Goal: Information Seeking & Learning: Learn about a topic

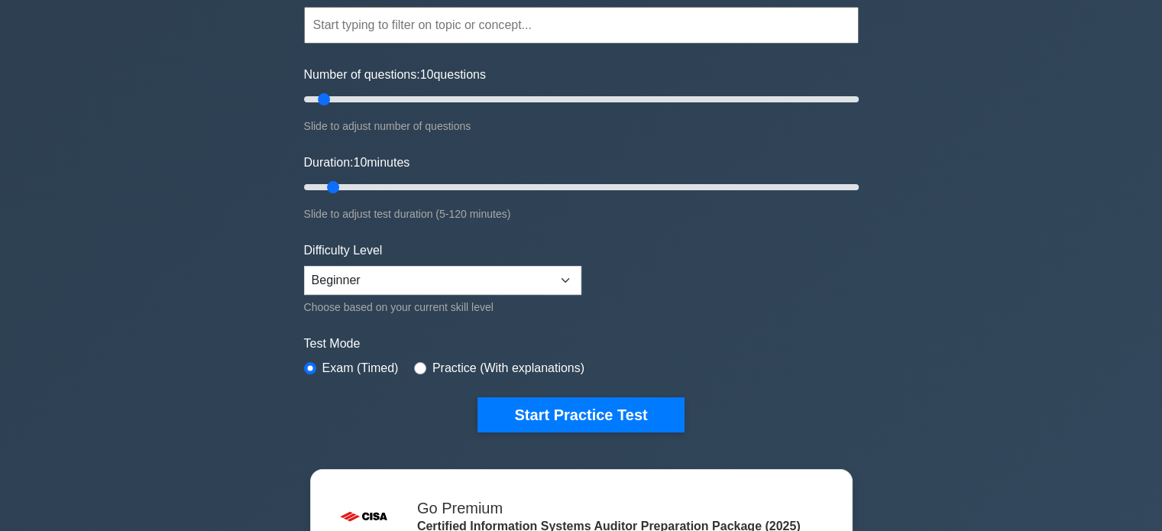
scroll to position [144, 0]
click at [414, 363] on input "radio" at bounding box center [420, 368] width 12 height 12
radio input "true"
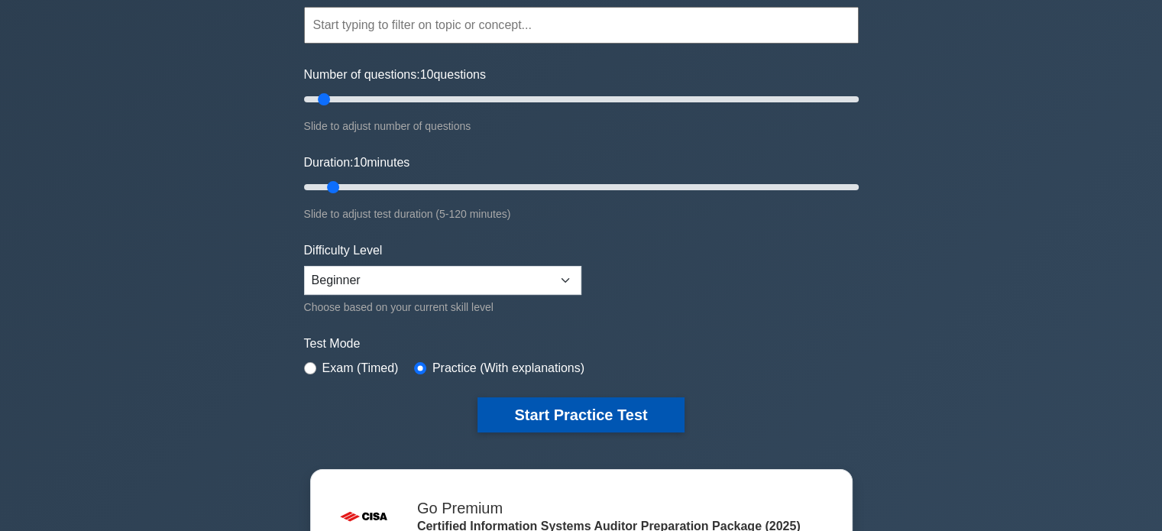
click at [570, 403] on button "Start Practice Test" at bounding box center [581, 414] width 206 height 35
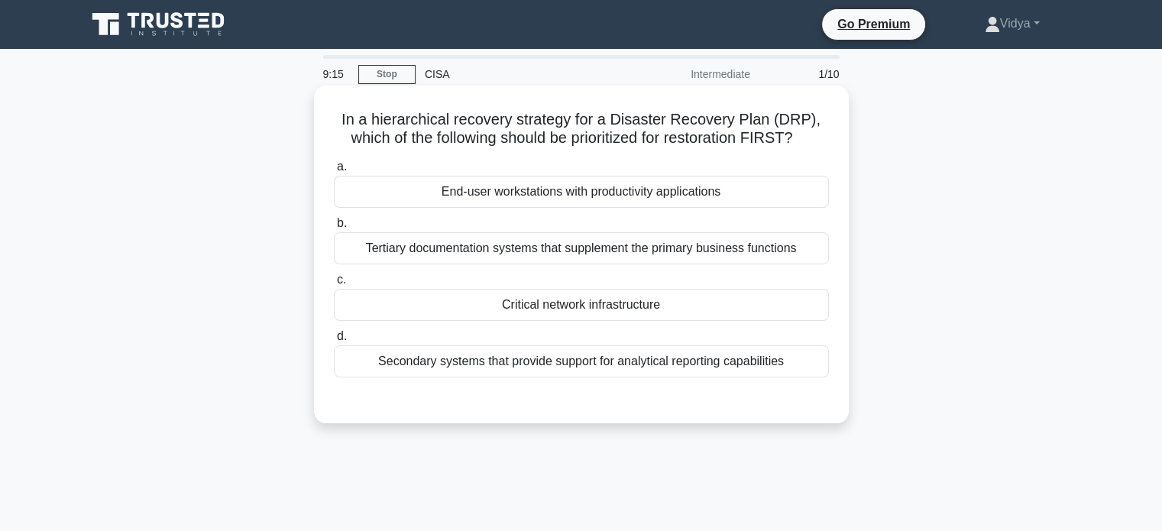
click at [473, 311] on div "Critical network infrastructure" at bounding box center [581, 305] width 495 height 32
click at [334, 285] on input "c. Critical network infrastructure" at bounding box center [334, 280] width 0 height 10
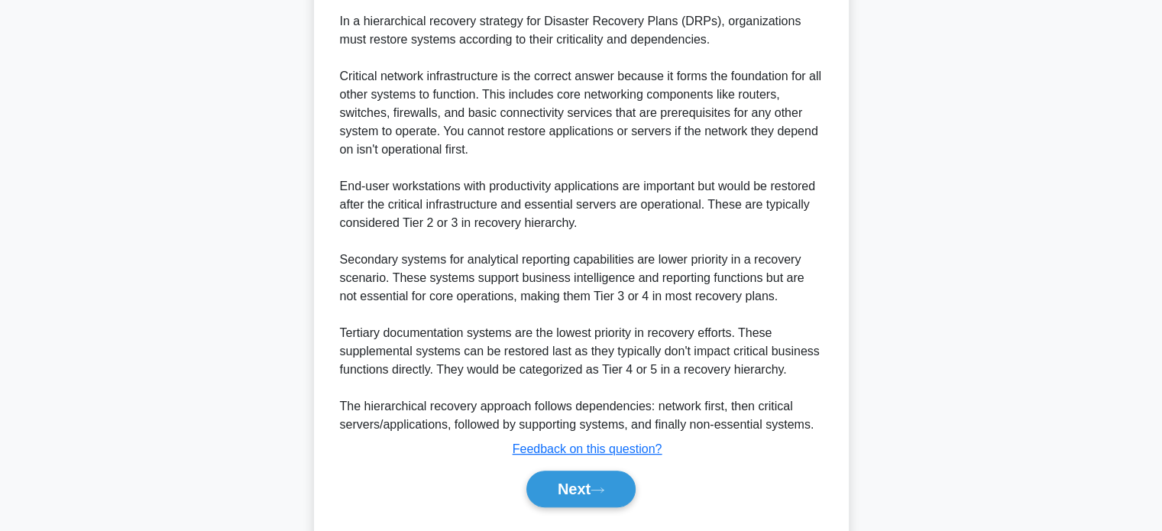
scroll to position [465, 0]
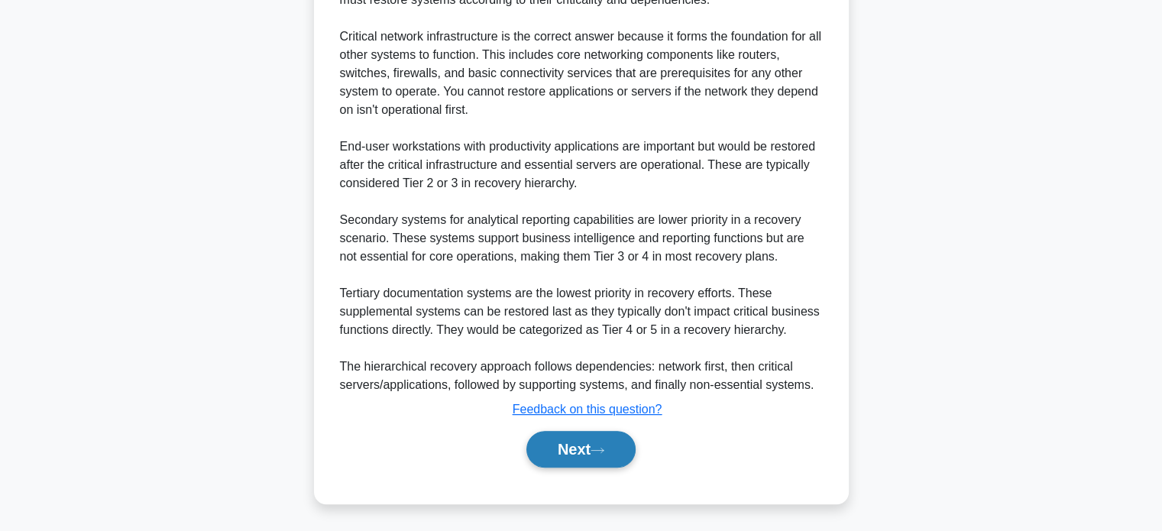
click at [578, 445] on button "Next" at bounding box center [580, 449] width 109 height 37
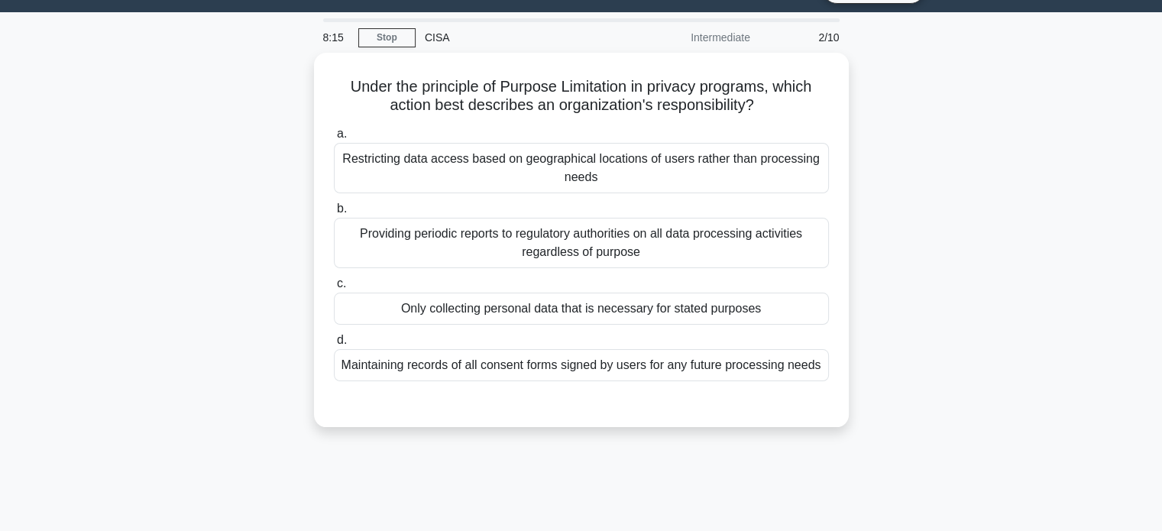
scroll to position [40, 0]
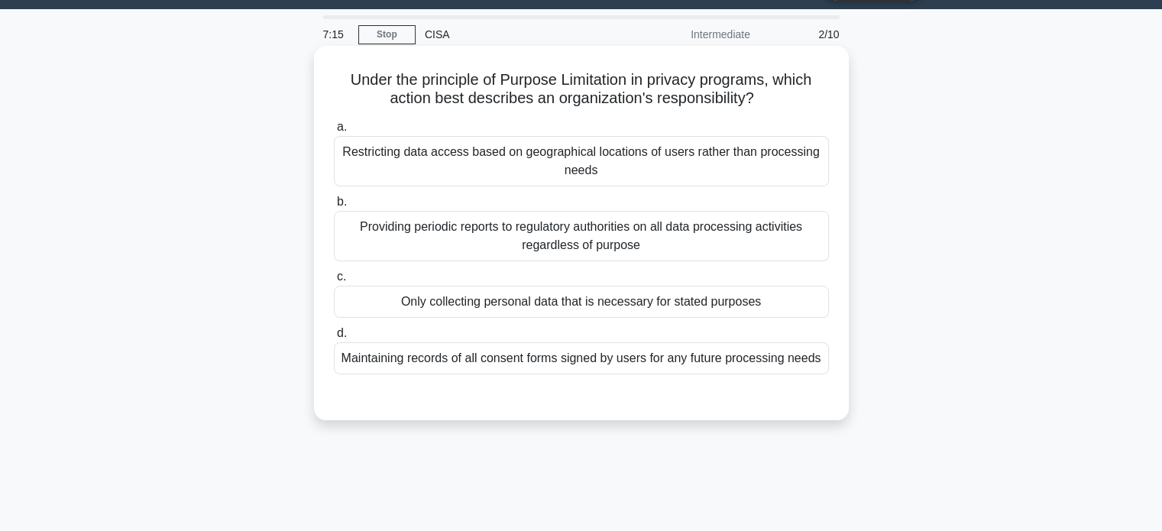
click at [581, 154] on div "Restricting data access based on geographical locations of users rather than pr…" at bounding box center [581, 161] width 495 height 50
click at [334, 132] on input "a. Restricting data access based on geographical locations of users rather than…" at bounding box center [334, 127] width 0 height 10
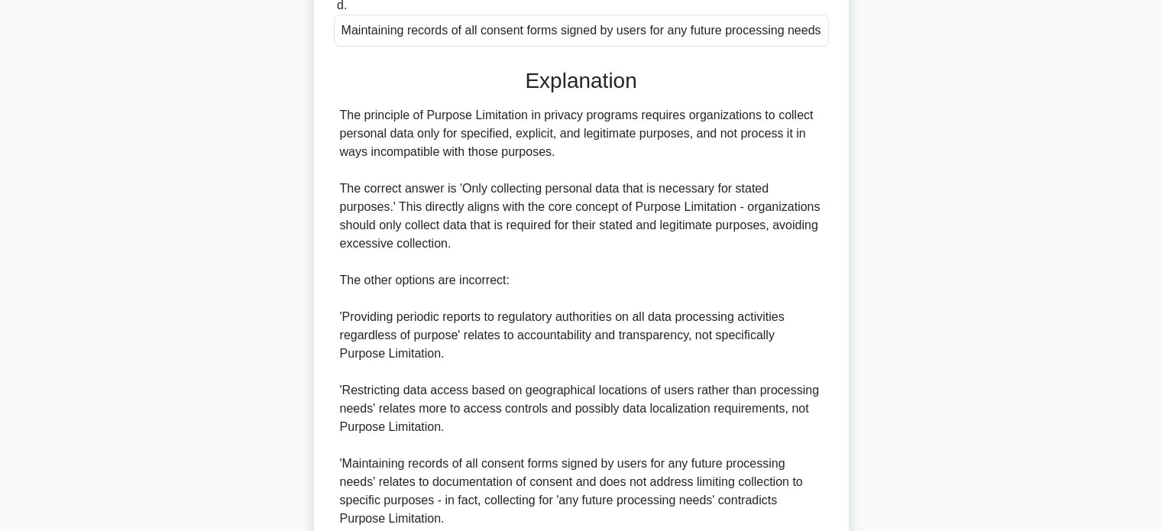
scroll to position [503, 0]
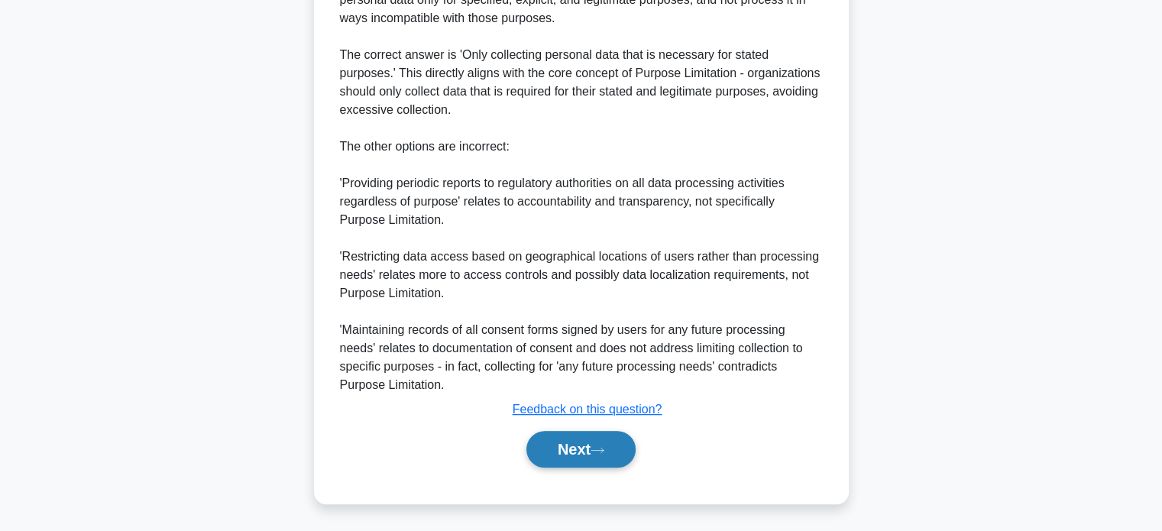
click at [596, 455] on button "Next" at bounding box center [580, 449] width 109 height 37
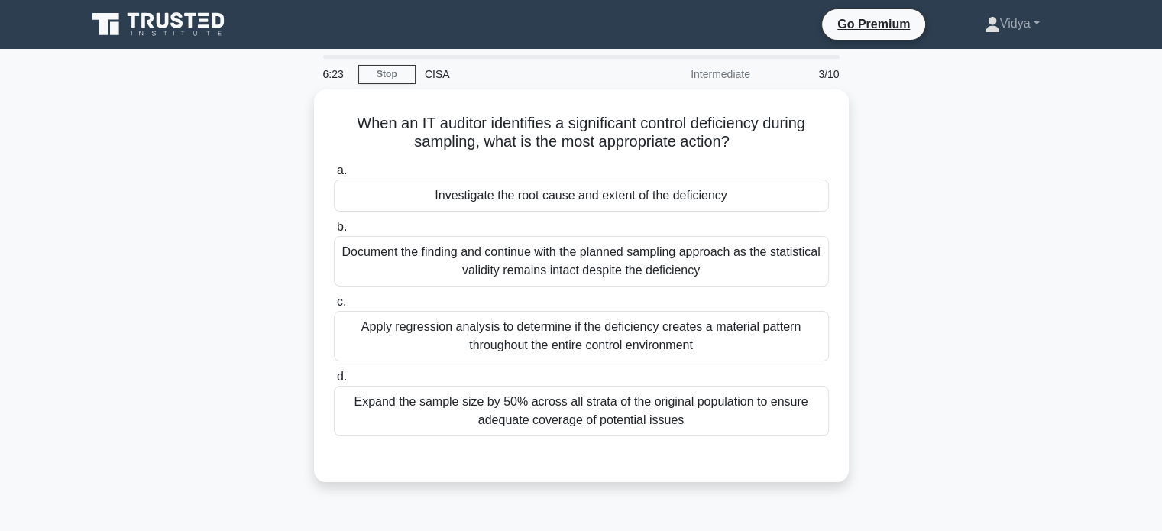
scroll to position [20, 0]
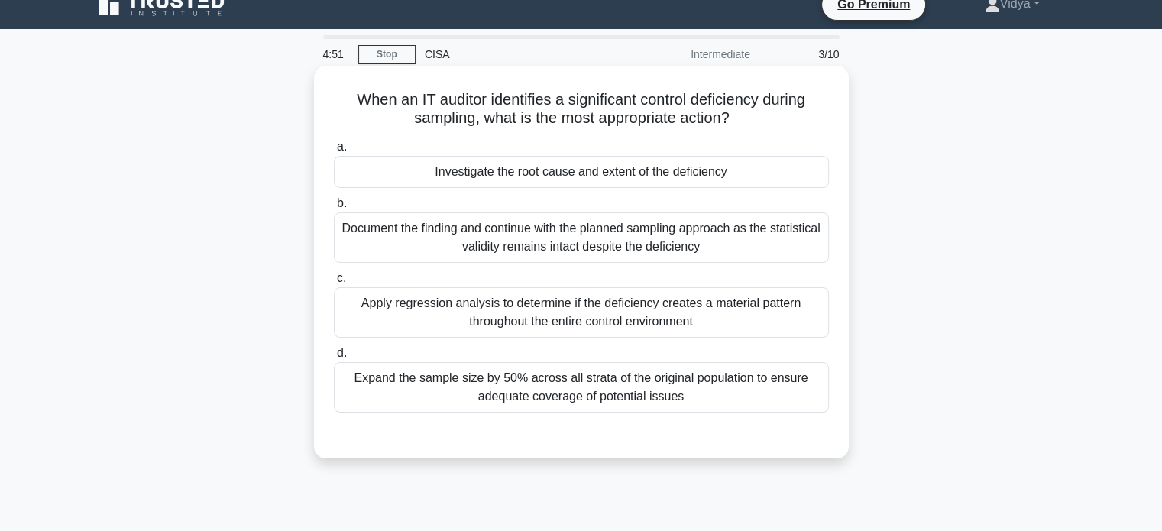
click at [714, 173] on div "Investigate the root cause and extent of the deficiency" at bounding box center [581, 172] width 495 height 32
click at [334, 152] on input "a. Investigate the root cause and extent of the deficiency" at bounding box center [334, 147] width 0 height 10
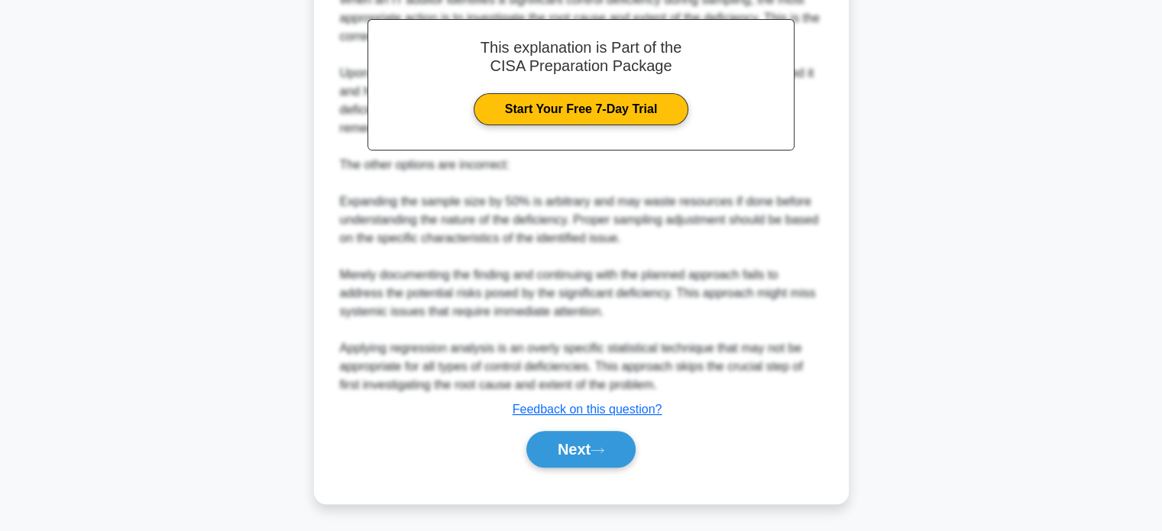
scroll to position [501, 0]
click at [582, 442] on button "Next" at bounding box center [580, 449] width 109 height 37
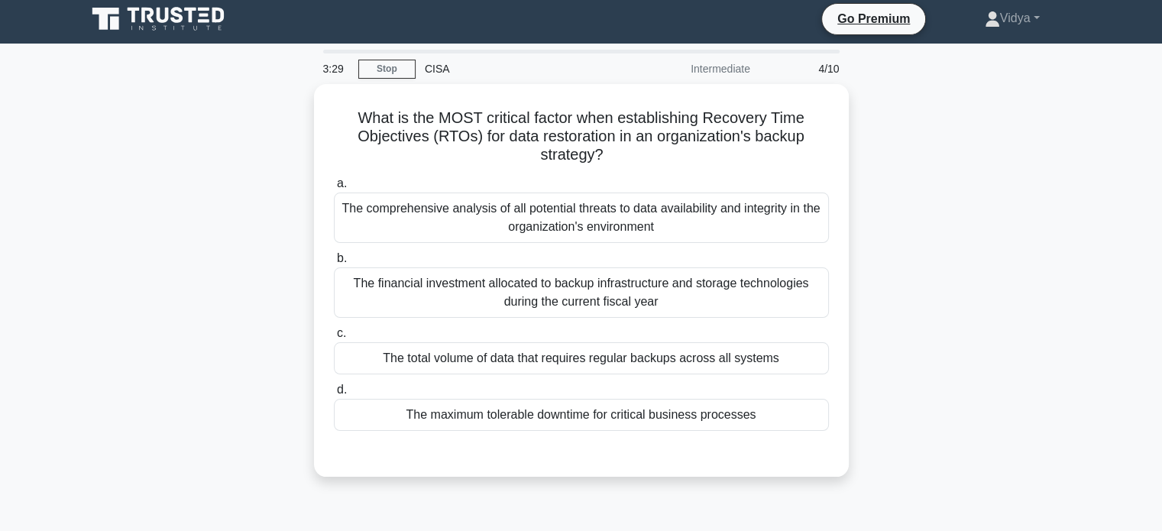
scroll to position [3, 0]
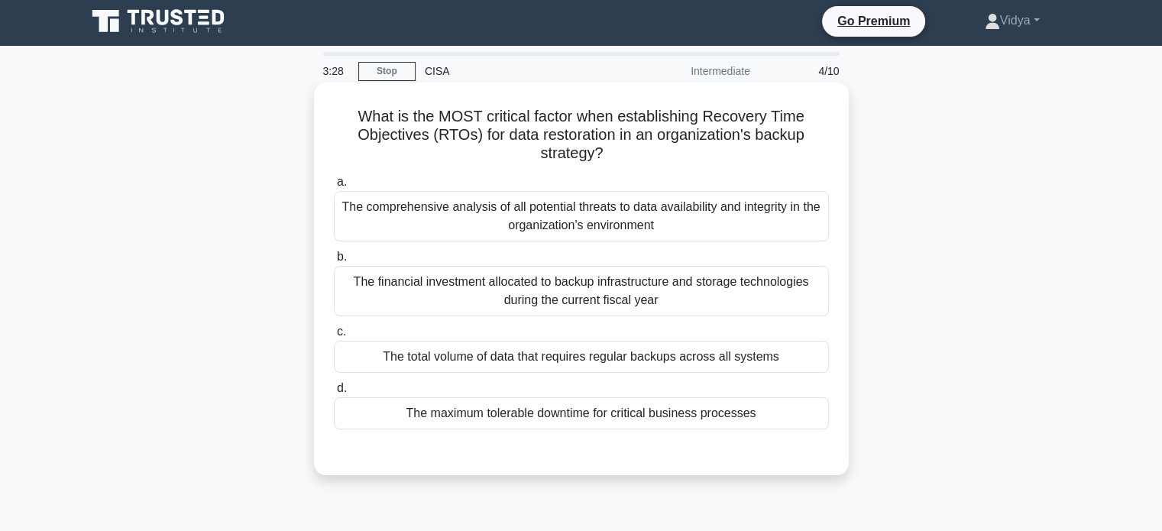
click at [614, 216] on div "The comprehensive analysis of all potential threats to data availability and in…" at bounding box center [581, 216] width 495 height 50
click at [334, 187] on input "a. The comprehensive analysis of all potential threats to data availability and…" at bounding box center [334, 182] width 0 height 10
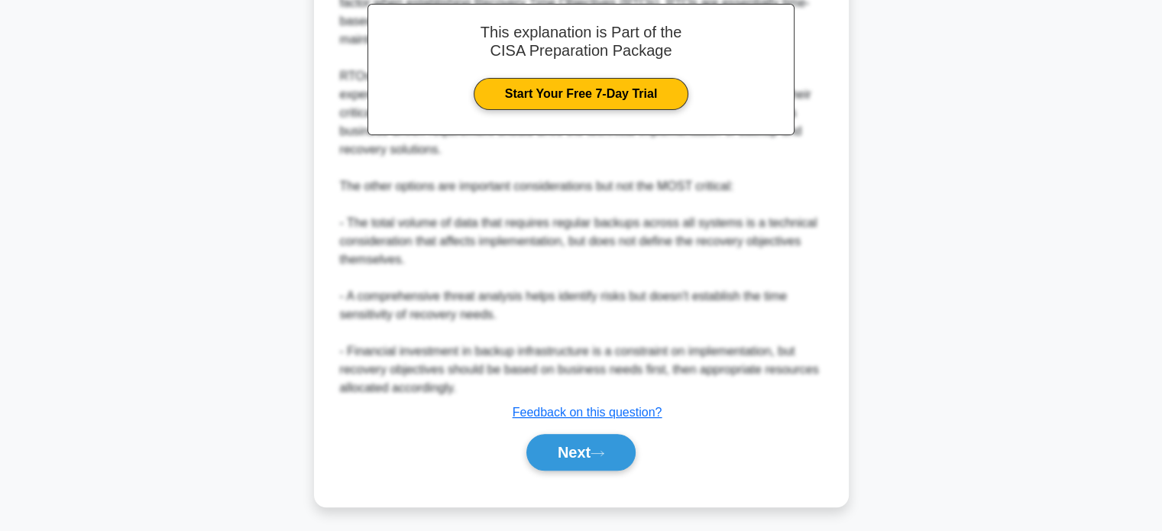
scroll to position [521, 0]
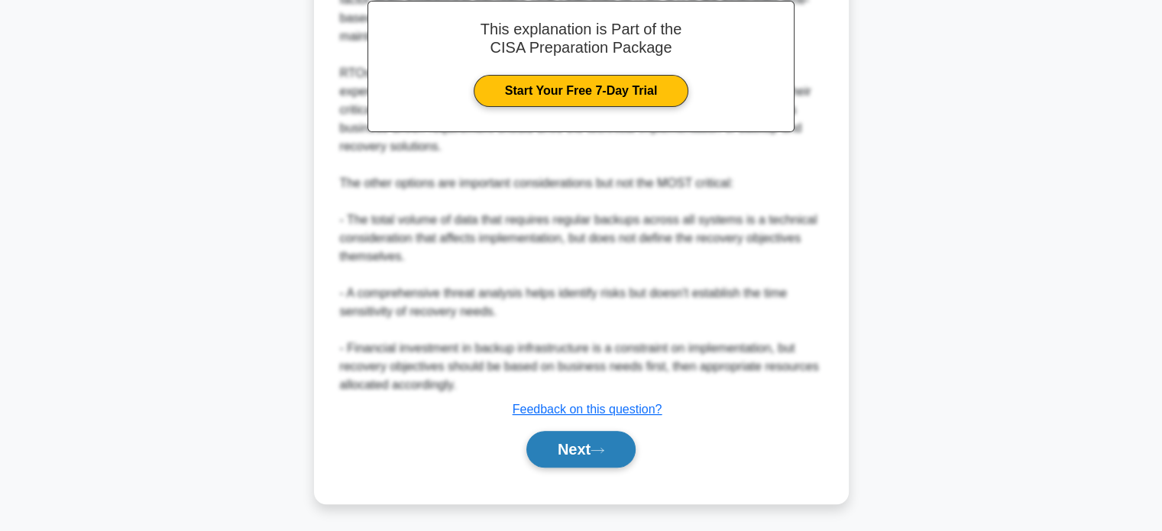
click at [562, 445] on button "Next" at bounding box center [580, 449] width 109 height 37
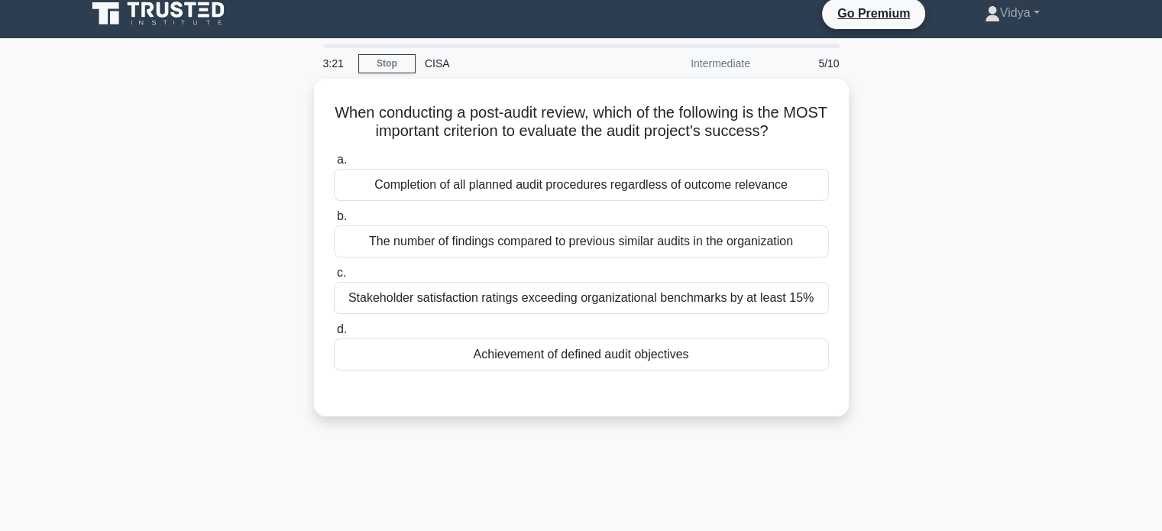
scroll to position [10, 0]
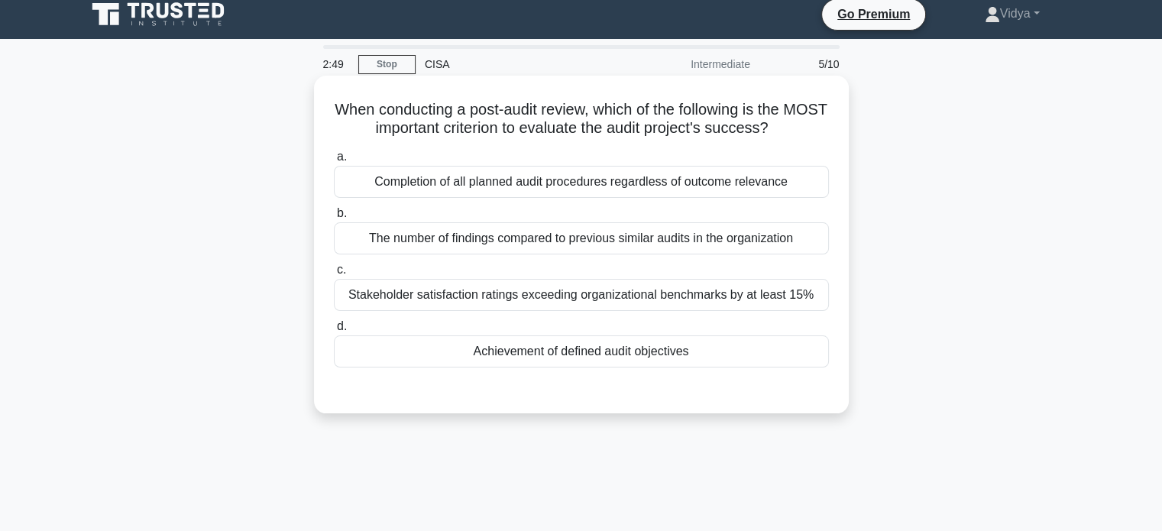
click at [632, 354] on div "Achievement of defined audit objectives" at bounding box center [581, 351] width 495 height 32
click at [334, 332] on input "d. Achievement of defined audit objectives" at bounding box center [334, 327] width 0 height 10
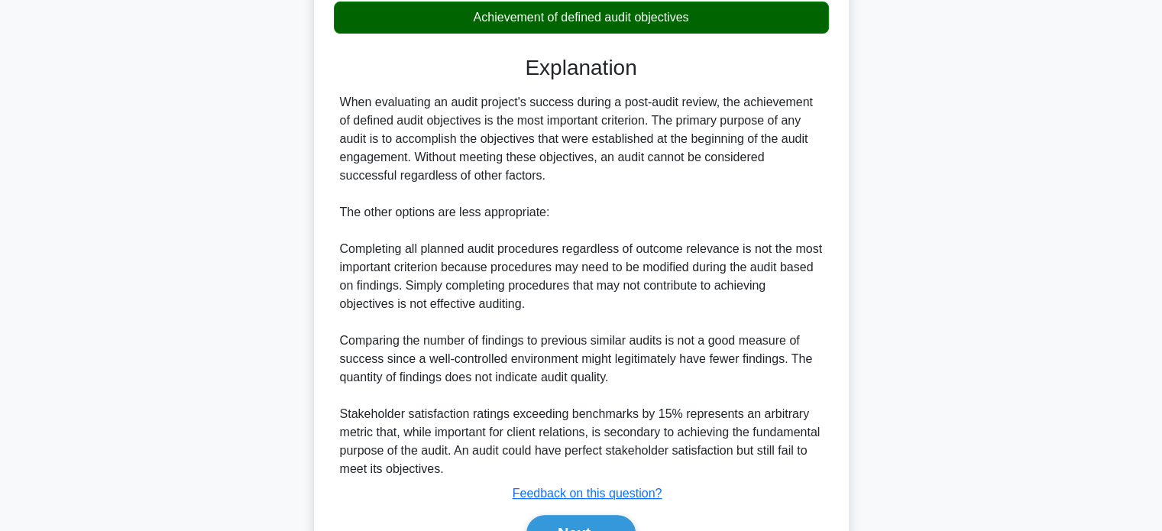
scroll to position [428, 0]
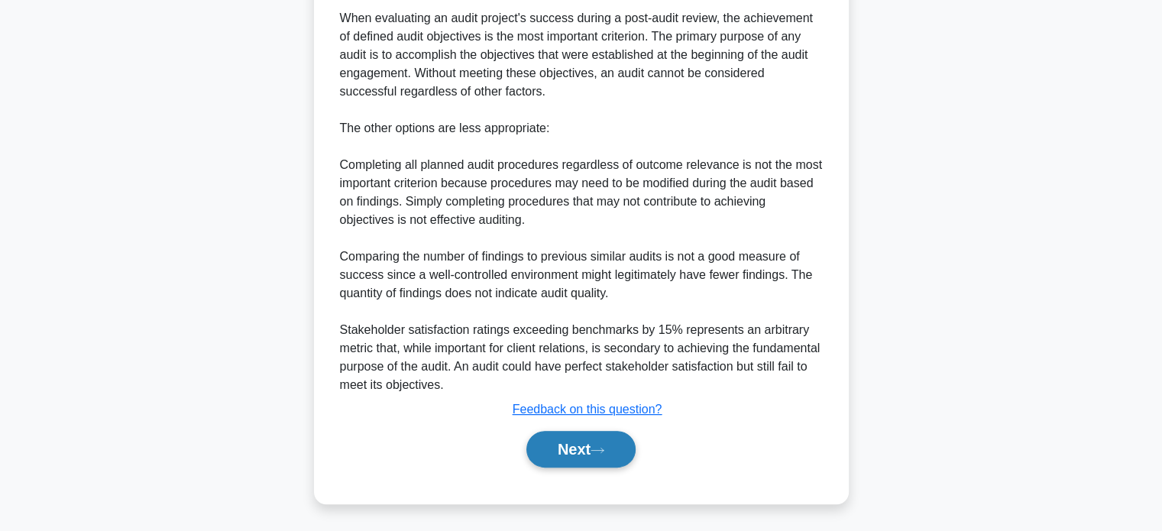
click at [602, 458] on button "Next" at bounding box center [580, 449] width 109 height 37
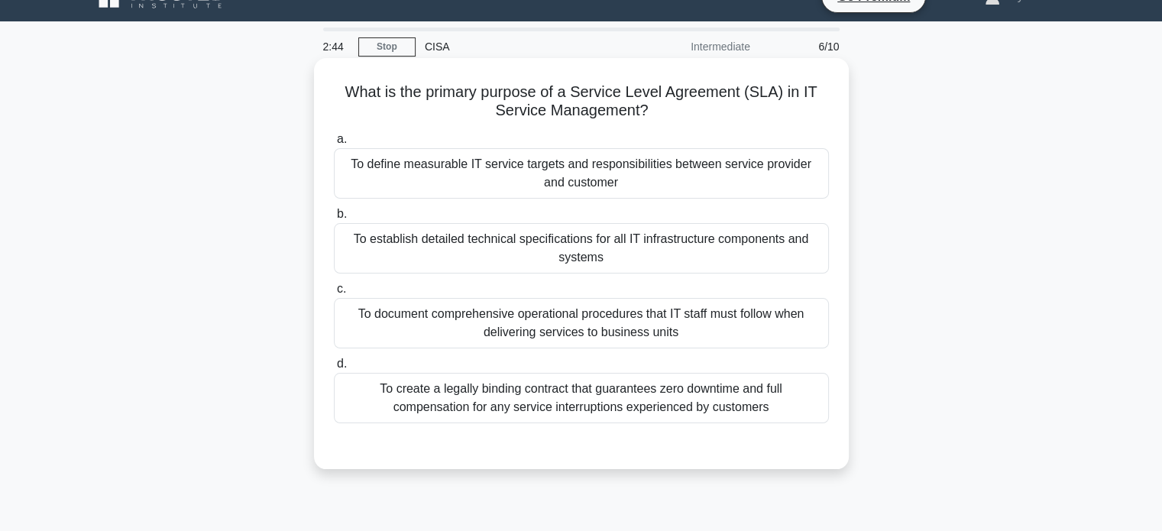
scroll to position [25, 0]
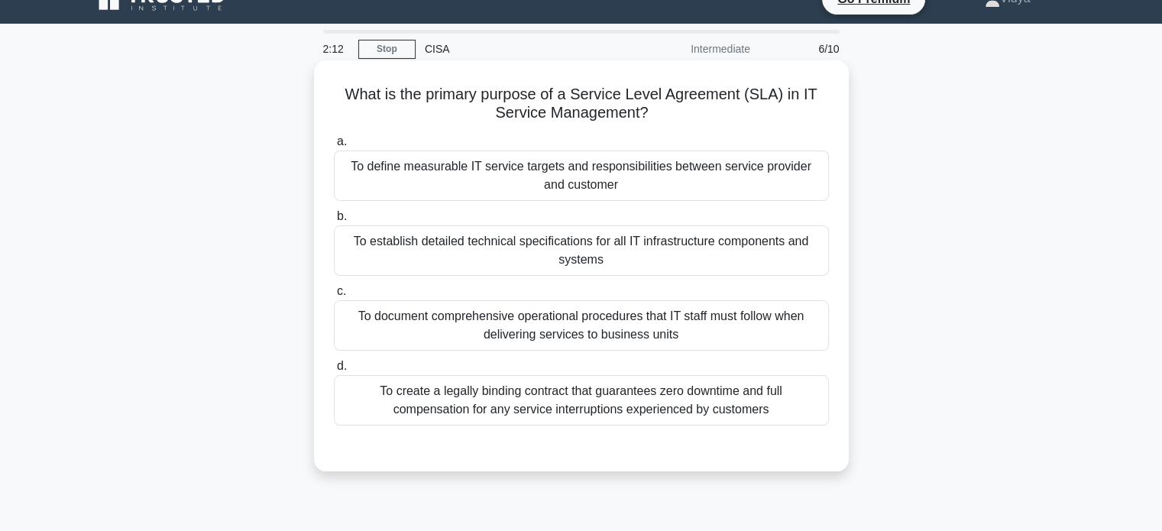
click at [639, 170] on div "To define measurable IT service targets and responsibilities between service pr…" at bounding box center [581, 176] width 495 height 50
click at [334, 147] on input "a. To define measurable IT service targets and responsibilities between service…" at bounding box center [334, 142] width 0 height 10
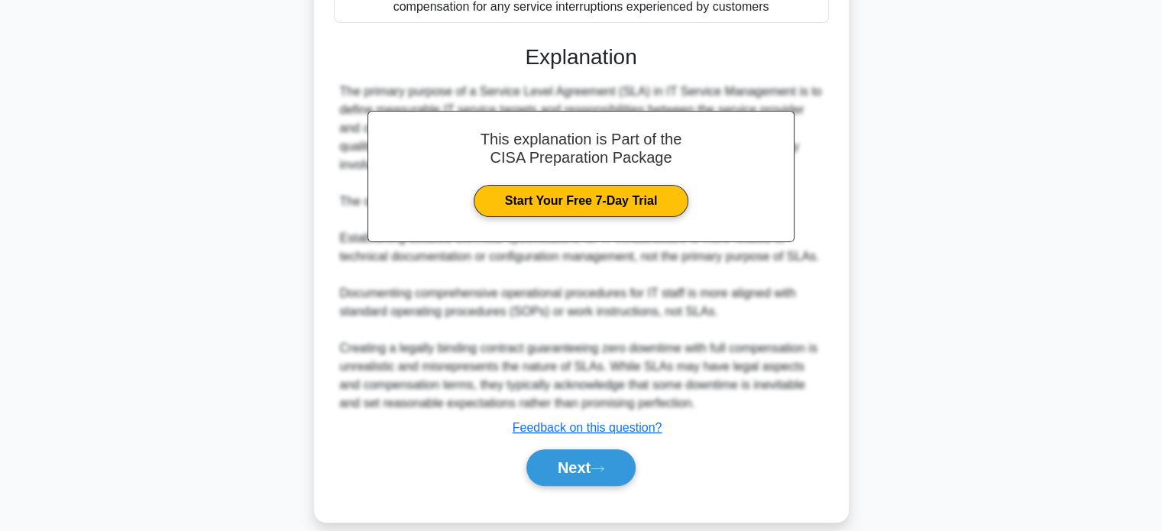
scroll to position [428, 0]
click at [602, 465] on icon at bounding box center [598, 469] width 14 height 8
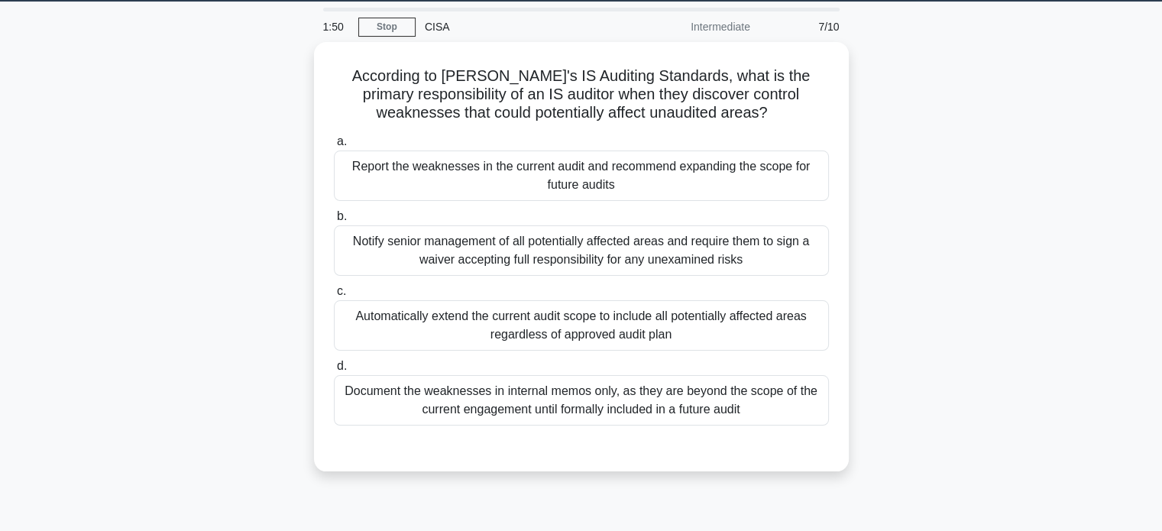
scroll to position [46, 0]
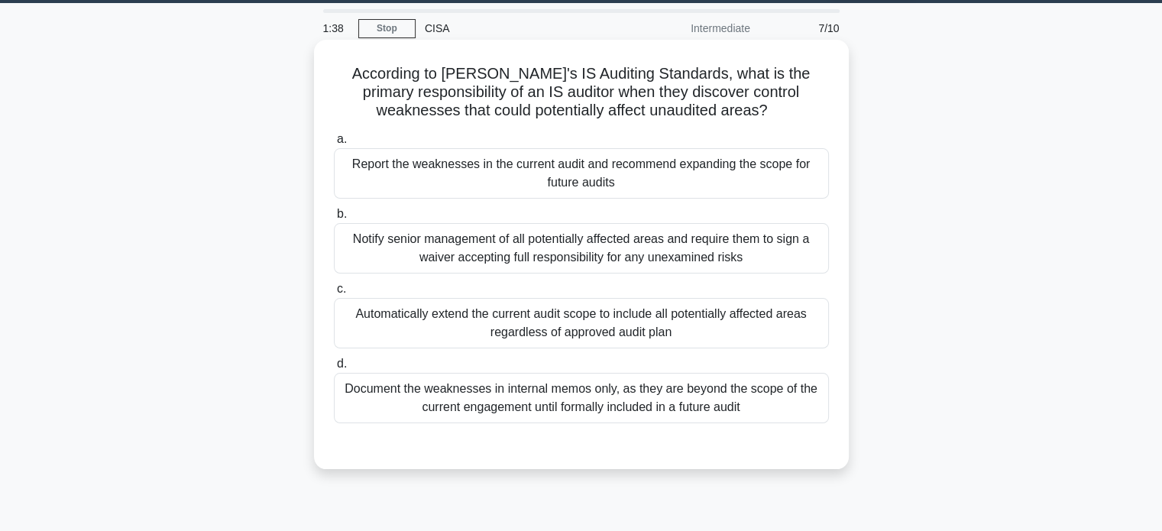
click at [754, 177] on div "Report the weaknesses in the current audit and recommend expanding the scope fo…" at bounding box center [581, 173] width 495 height 50
click at [334, 144] on input "a. Report the weaknesses in the current audit and recommend expanding the scope…" at bounding box center [334, 139] width 0 height 10
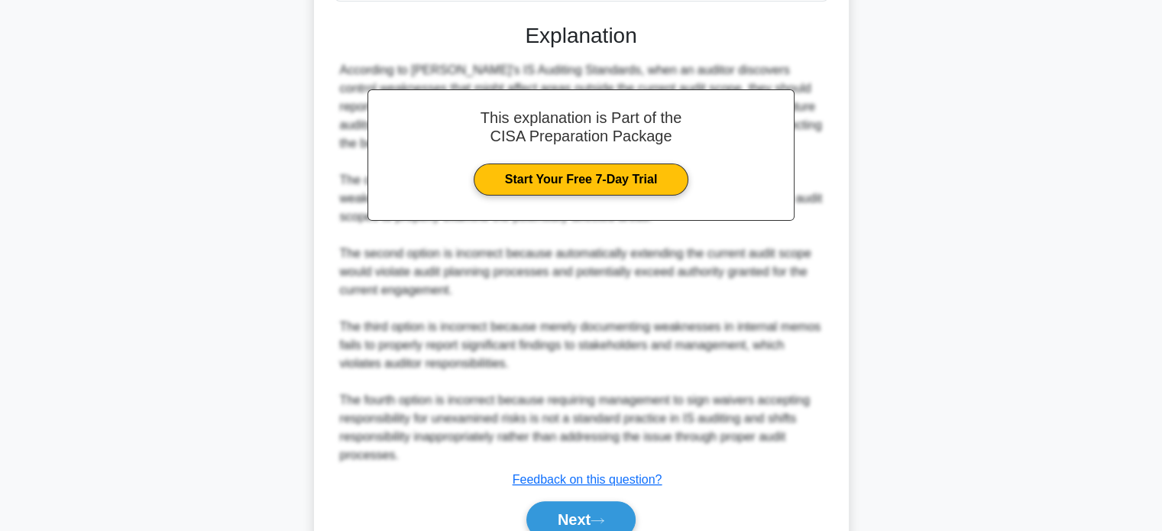
scroll to position [538, 0]
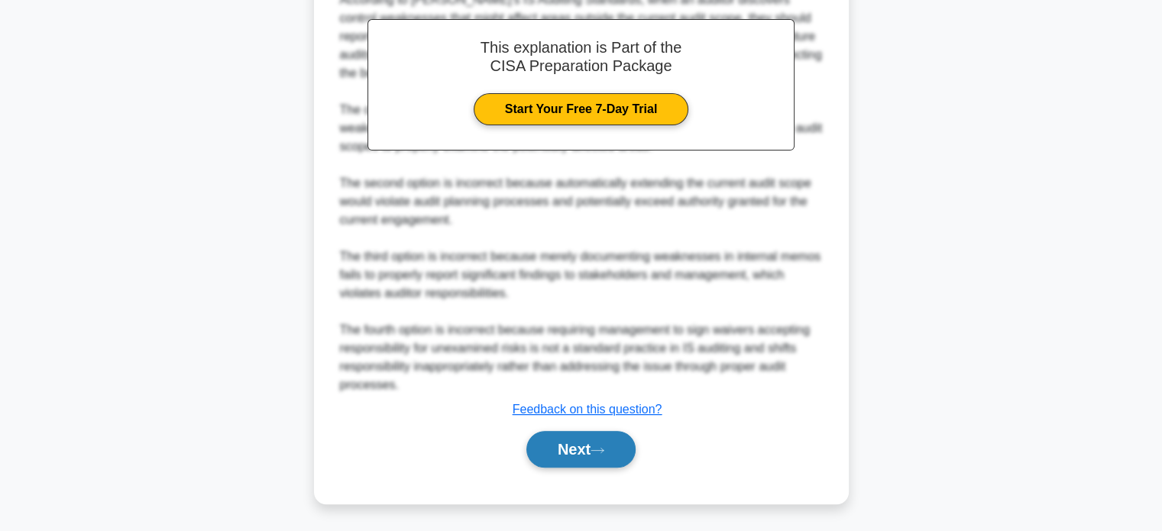
click at [607, 437] on button "Next" at bounding box center [580, 449] width 109 height 37
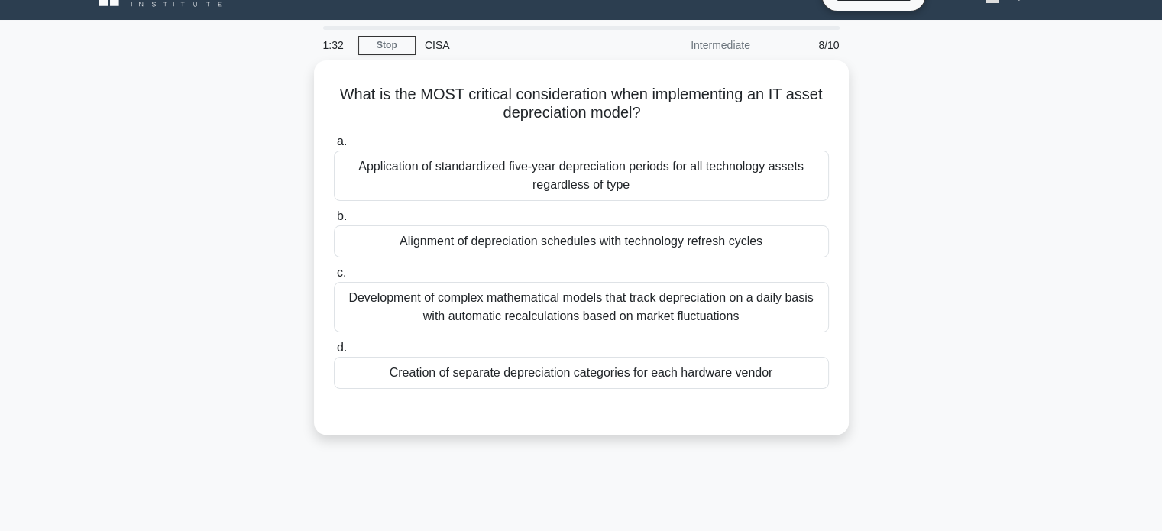
scroll to position [22, 0]
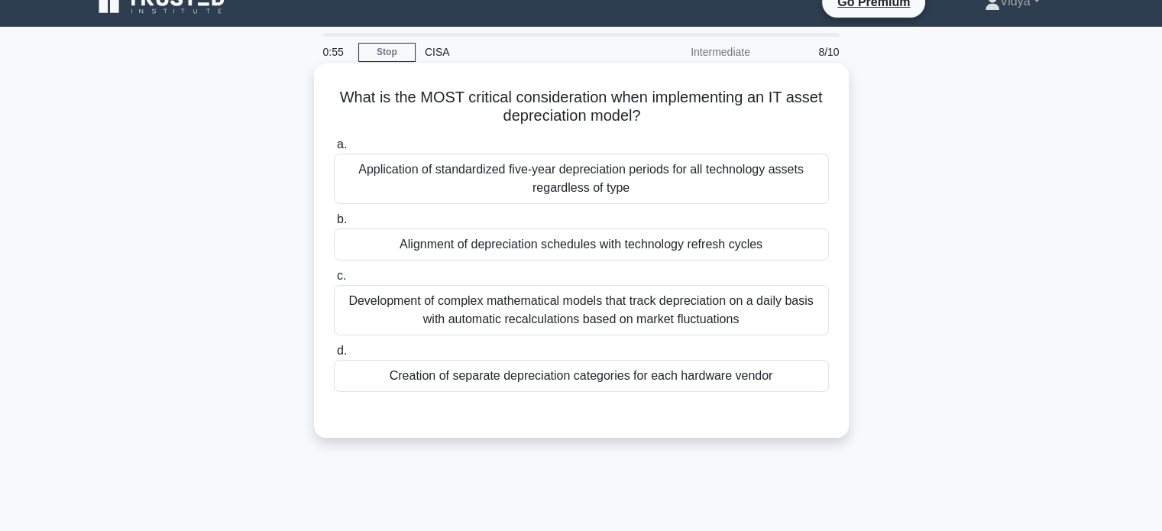
click at [636, 255] on div "Alignment of depreciation schedules with technology refresh cycles" at bounding box center [581, 244] width 495 height 32
click at [334, 225] on input "b. Alignment of depreciation schedules with technology refresh cycles" at bounding box center [334, 220] width 0 height 10
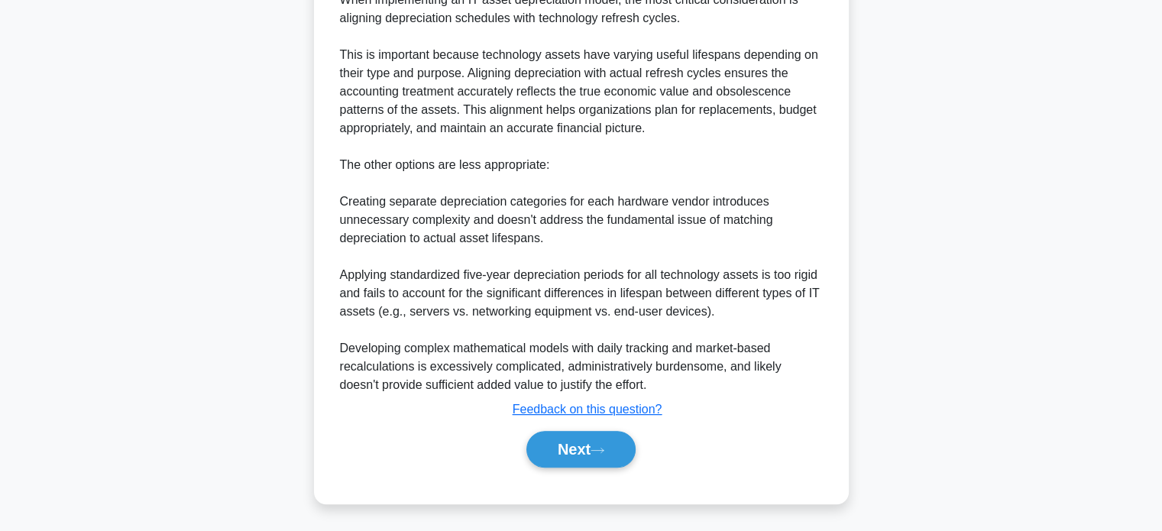
scroll to position [483, 0]
click at [569, 453] on button "Next" at bounding box center [580, 449] width 109 height 37
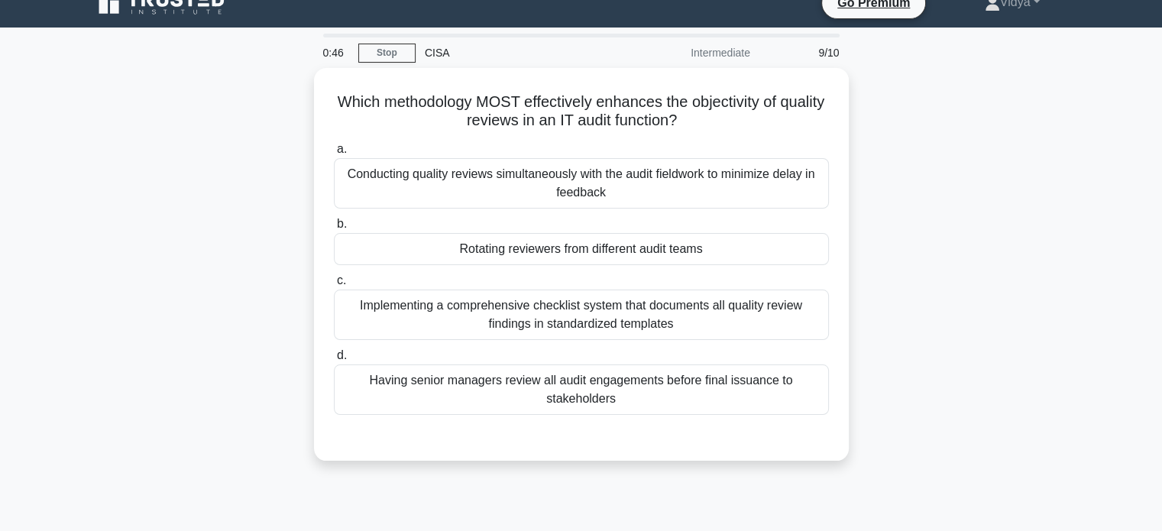
scroll to position [20, 0]
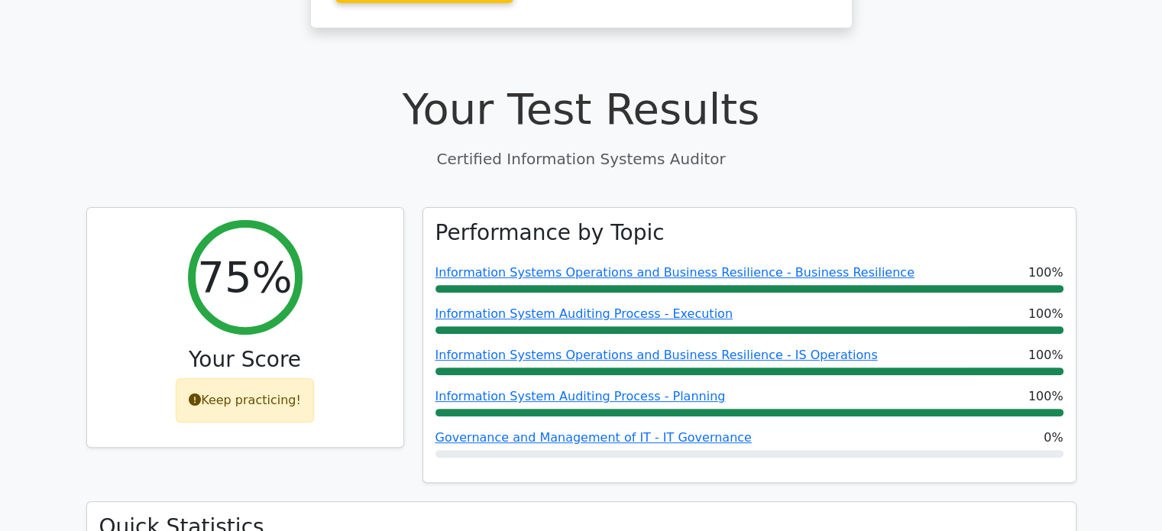
scroll to position [412, 0]
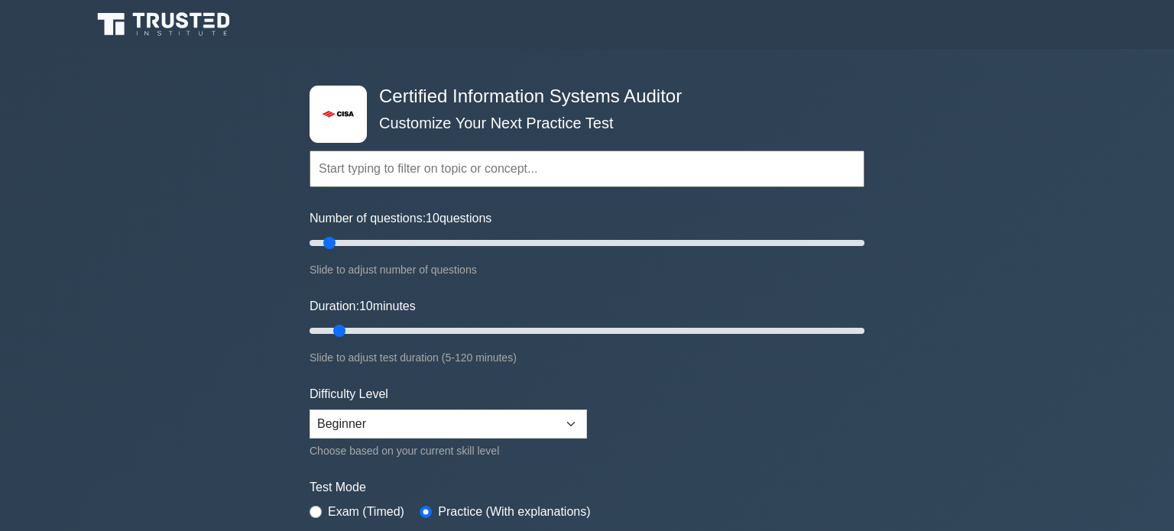
select select "beginner"
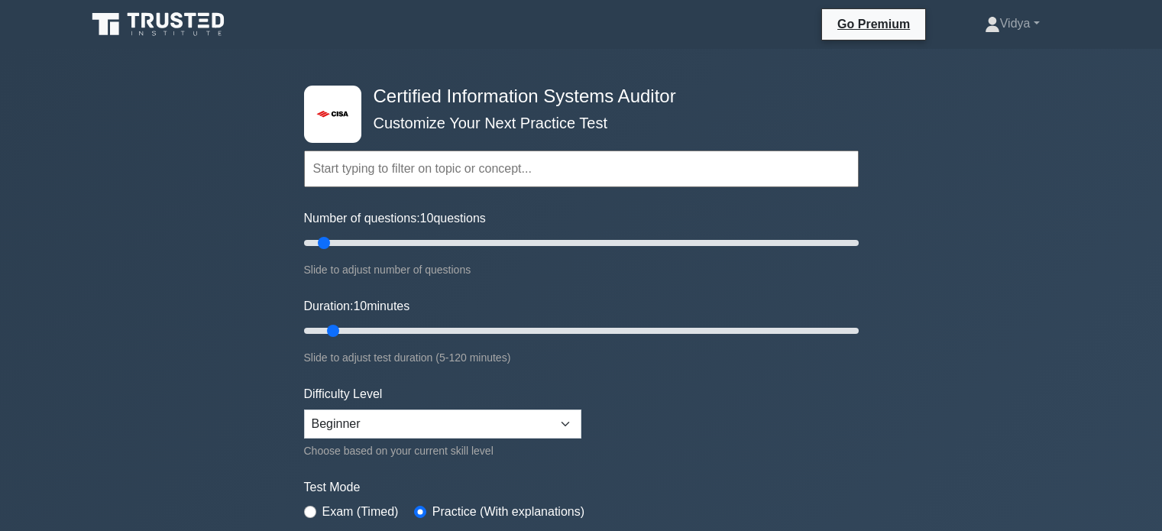
select select "beginner"
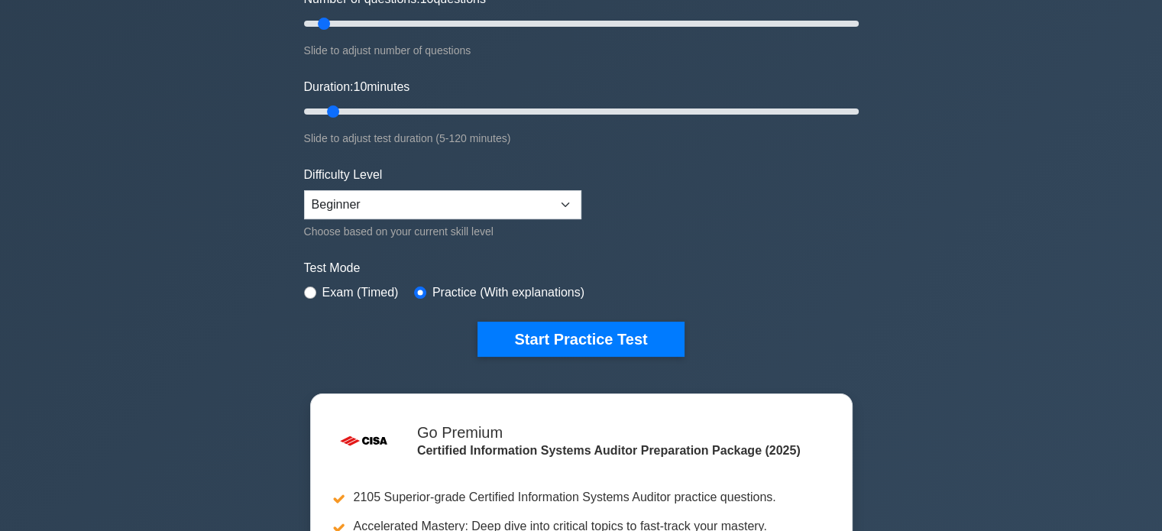
scroll to position [226, 0]
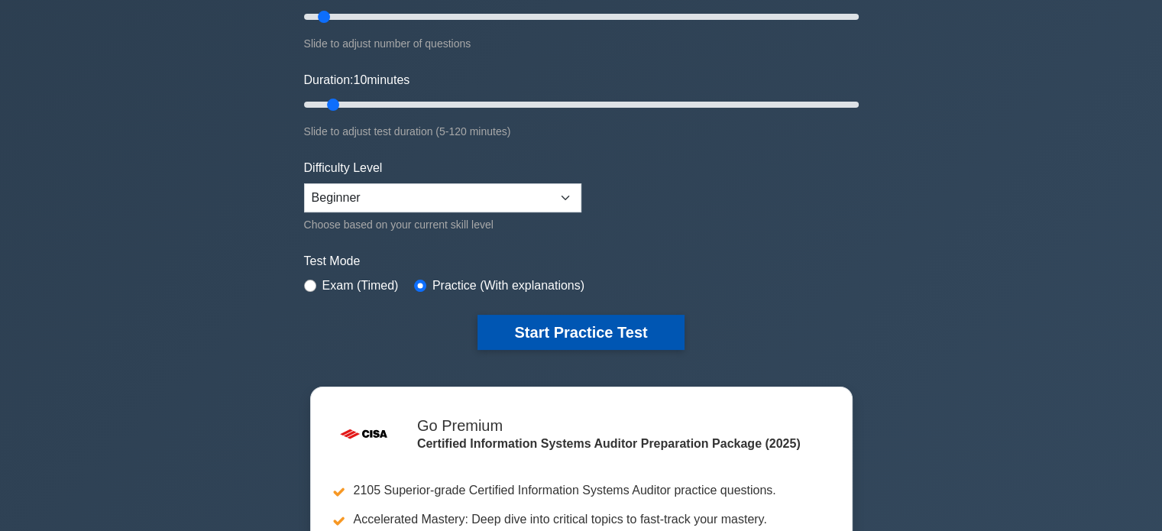
click at [595, 326] on button "Start Practice Test" at bounding box center [581, 332] width 206 height 35
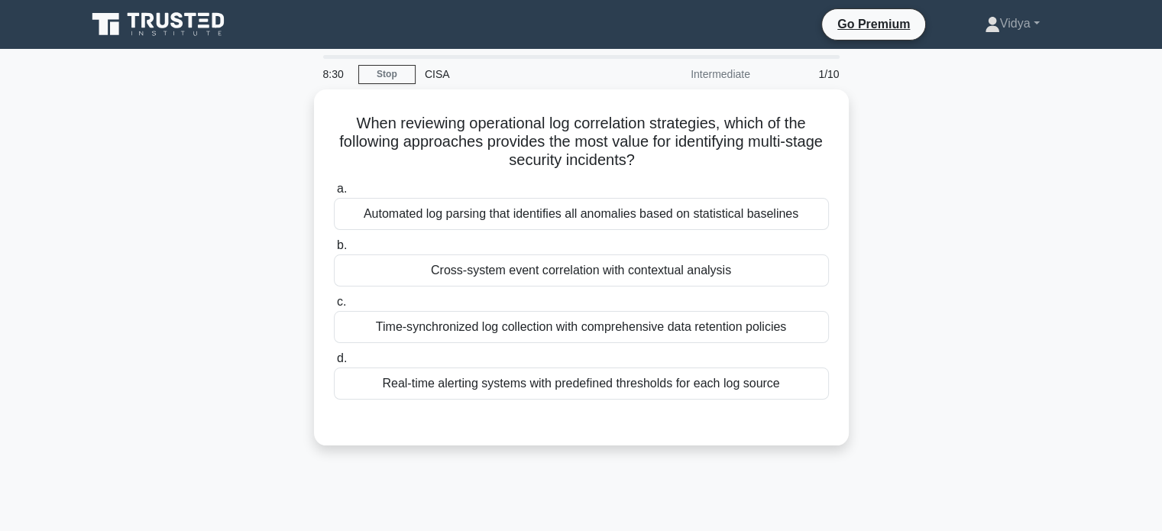
click at [912, 309] on div "When reviewing operational log correlation strategies, which of the following a…" at bounding box center [581, 276] width 1009 height 374
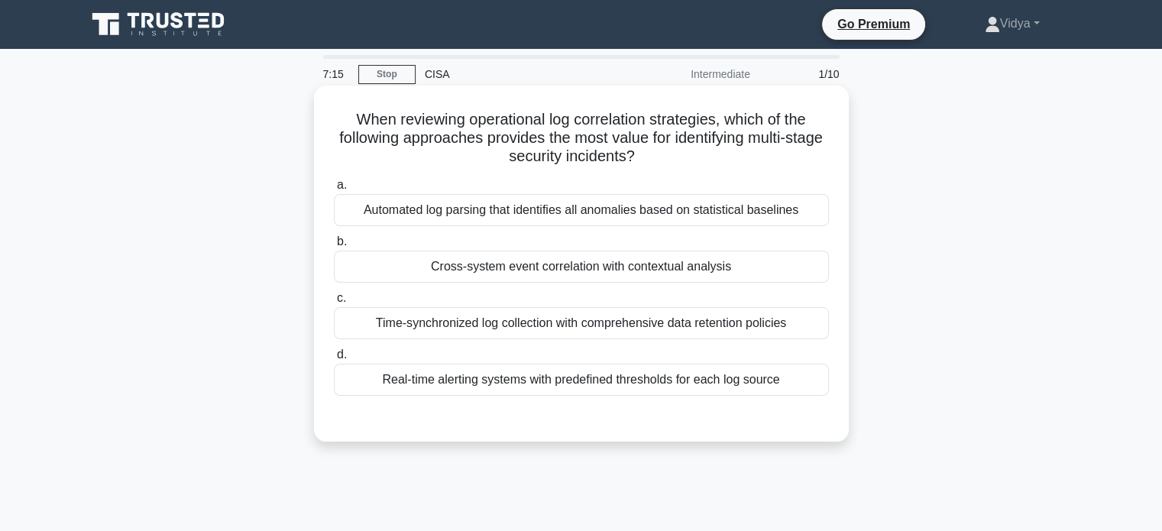
click at [798, 384] on div "Real-time alerting systems with predefined thresholds for each log source" at bounding box center [581, 380] width 495 height 32
click at [334, 360] on input "d. Real-time alerting systems with predefined thresholds for each log source" at bounding box center [334, 355] width 0 height 10
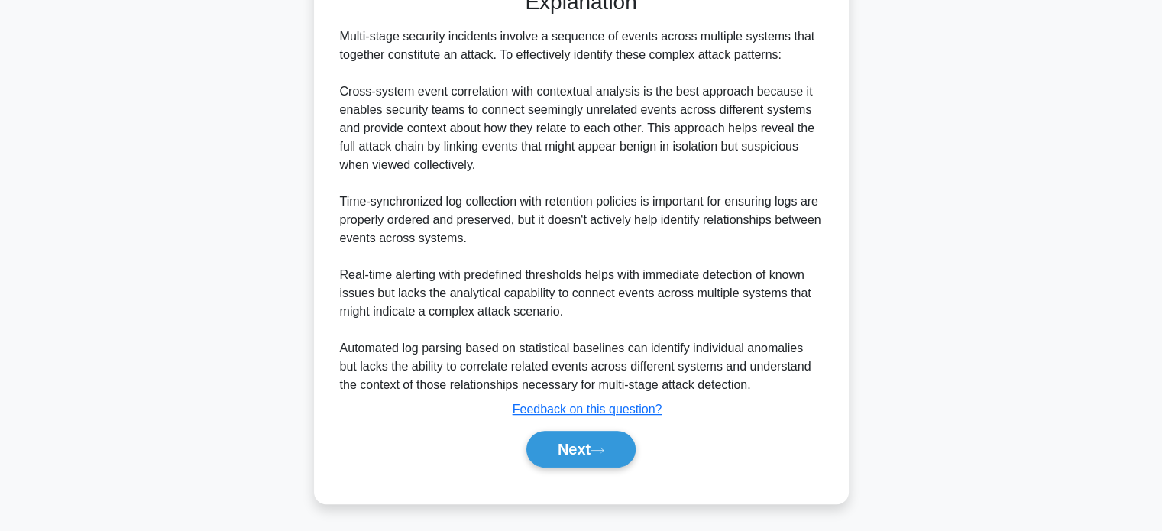
scroll to position [429, 0]
click at [599, 450] on icon at bounding box center [598, 451] width 14 height 8
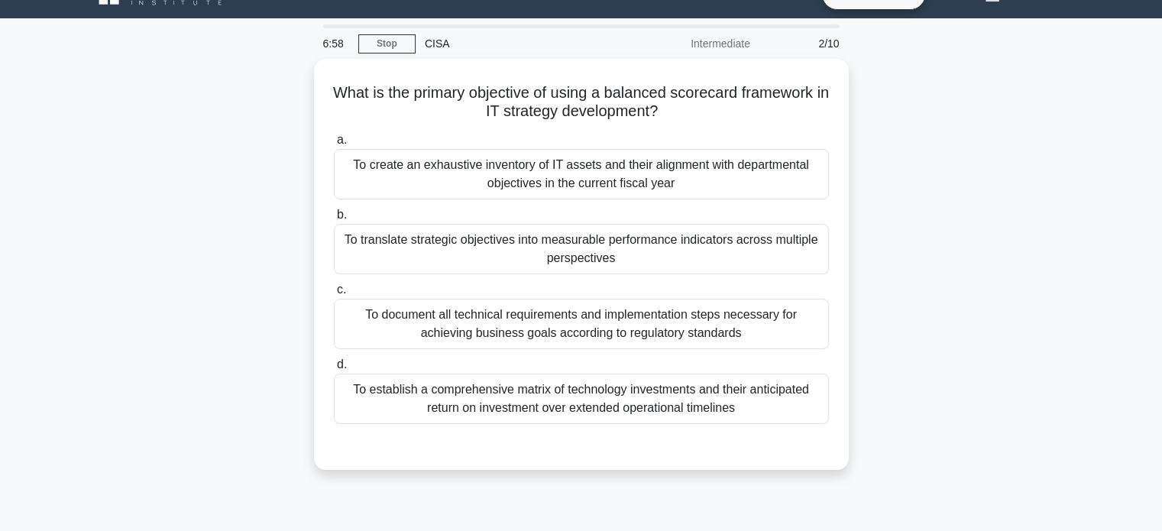
scroll to position [32, 0]
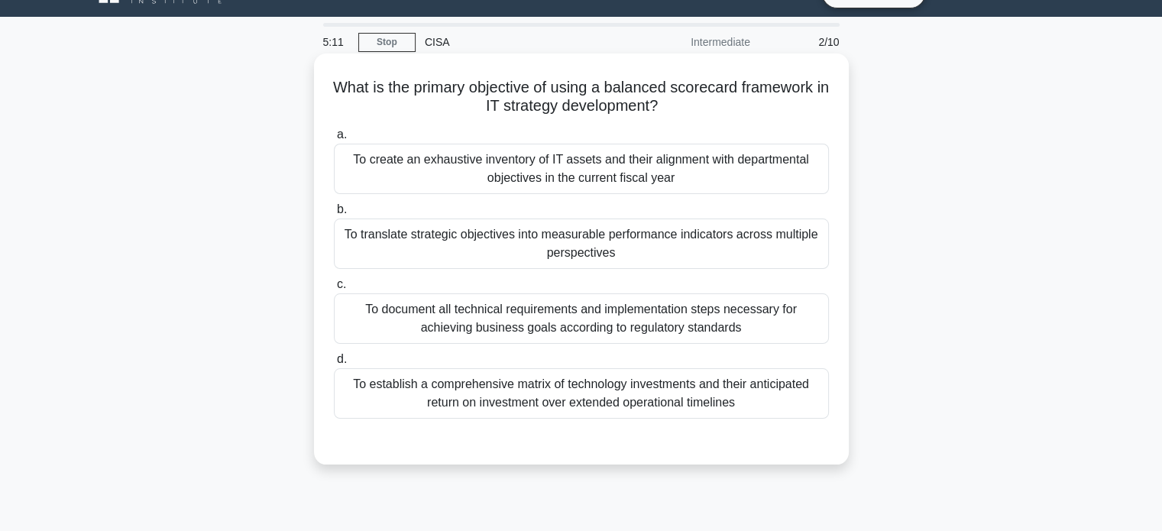
click at [504, 173] on div "To create an exhaustive inventory of IT assets and their alignment with departm…" at bounding box center [581, 169] width 495 height 50
click at [334, 140] on input "a. To create an exhaustive inventory of IT assets and their alignment with depa…" at bounding box center [334, 135] width 0 height 10
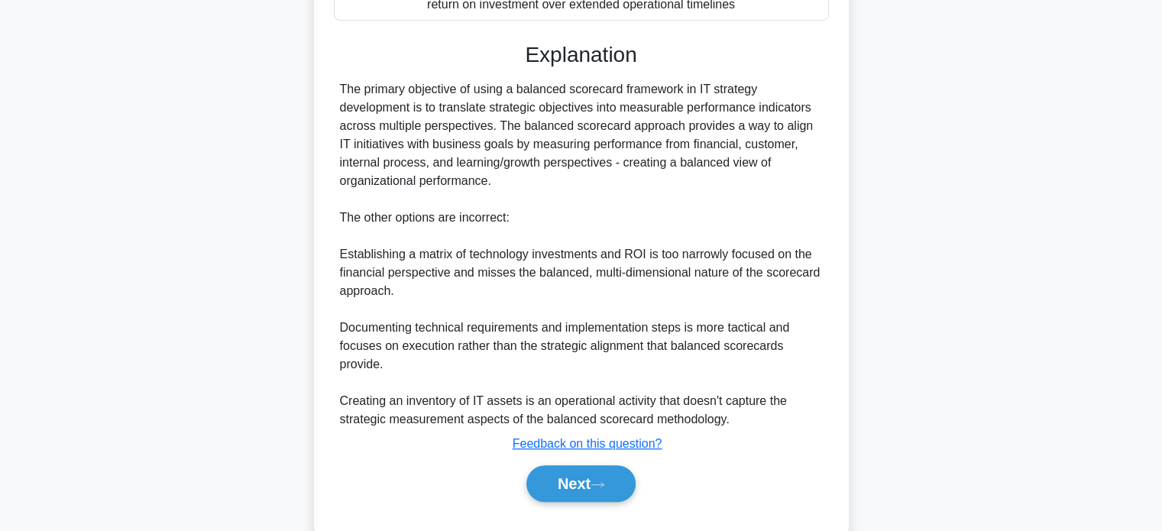
scroll to position [466, 0]
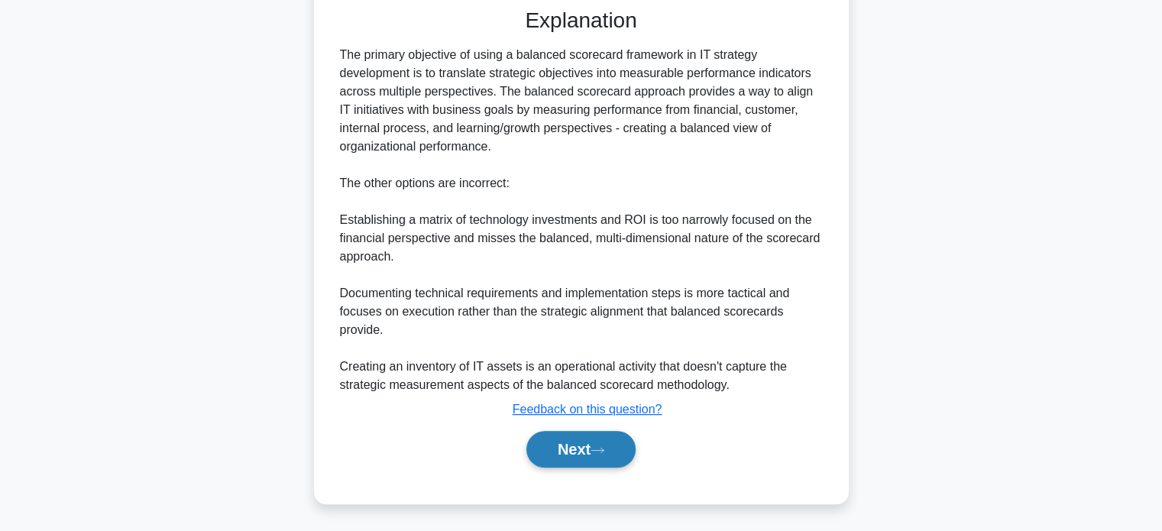
click at [576, 443] on button "Next" at bounding box center [580, 449] width 109 height 37
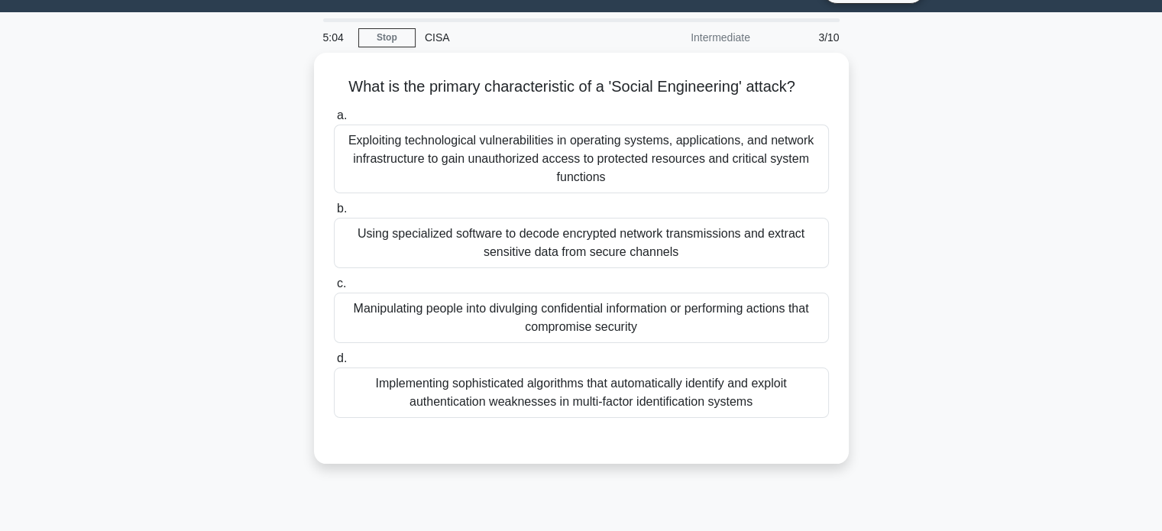
scroll to position [31, 0]
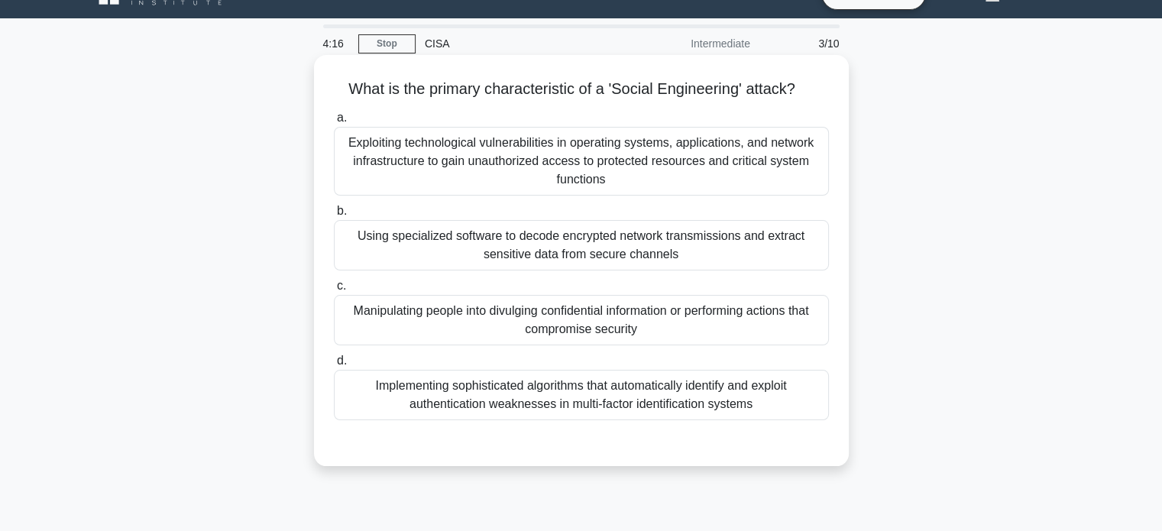
click at [711, 174] on div "Exploiting technological vulnerabilities in operating systems, applications, an…" at bounding box center [581, 161] width 495 height 69
click at [334, 123] on input "a. Exploiting technological vulnerabilities in operating systems, applications,…" at bounding box center [334, 118] width 0 height 10
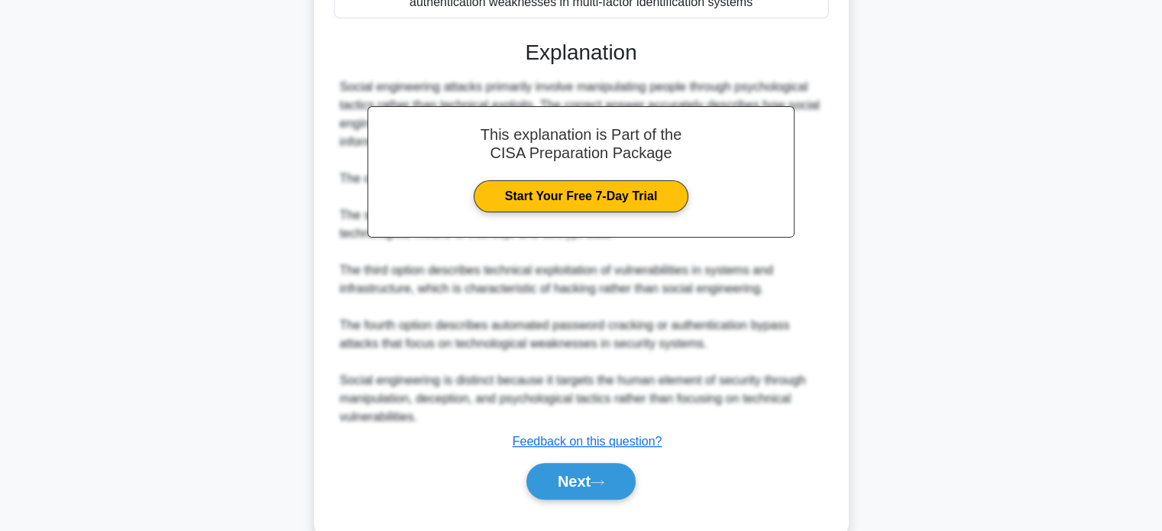
scroll to position [466, 0]
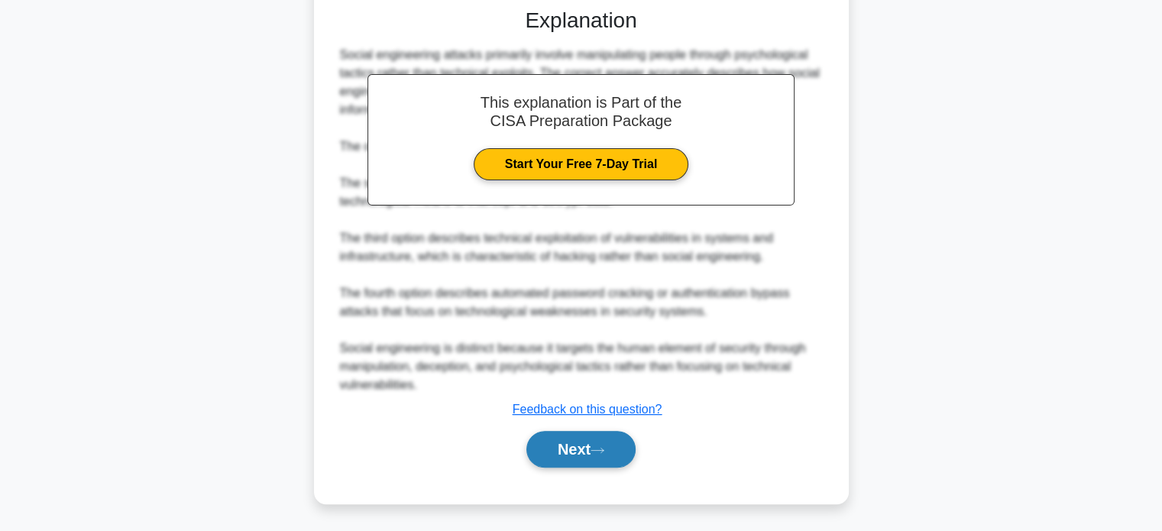
click at [604, 450] on icon at bounding box center [598, 450] width 14 height 8
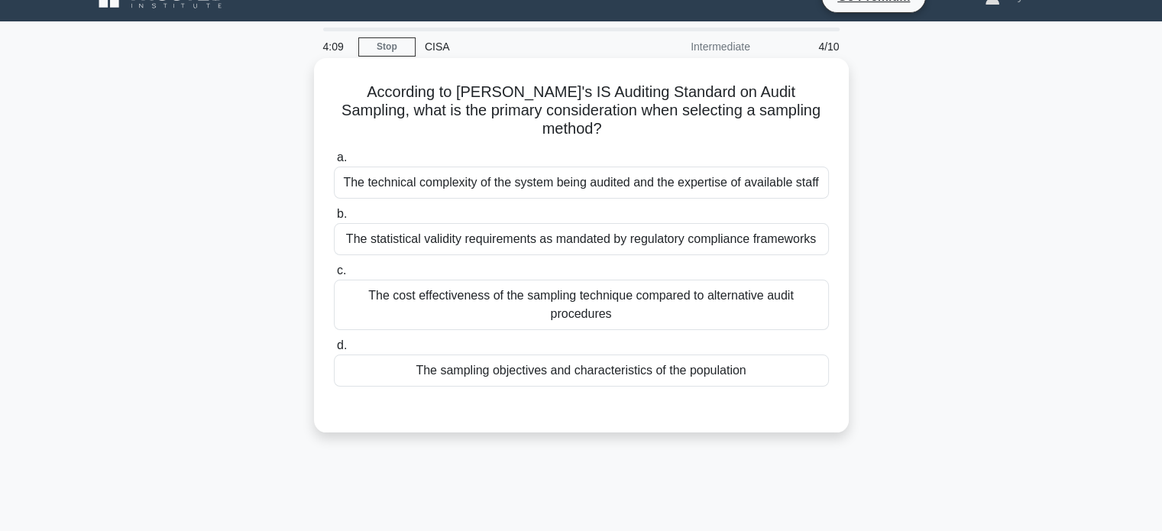
scroll to position [21, 0]
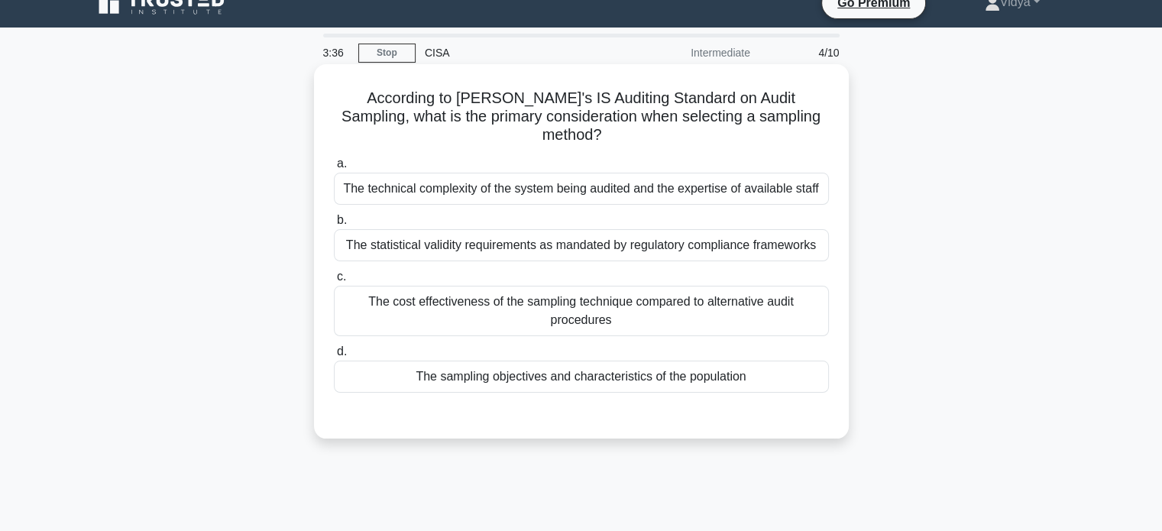
click at [726, 365] on div "The sampling objectives and characteristics of the population" at bounding box center [581, 377] width 495 height 32
click at [334, 357] on input "d. The sampling objectives and characteristics of the population" at bounding box center [334, 352] width 0 height 10
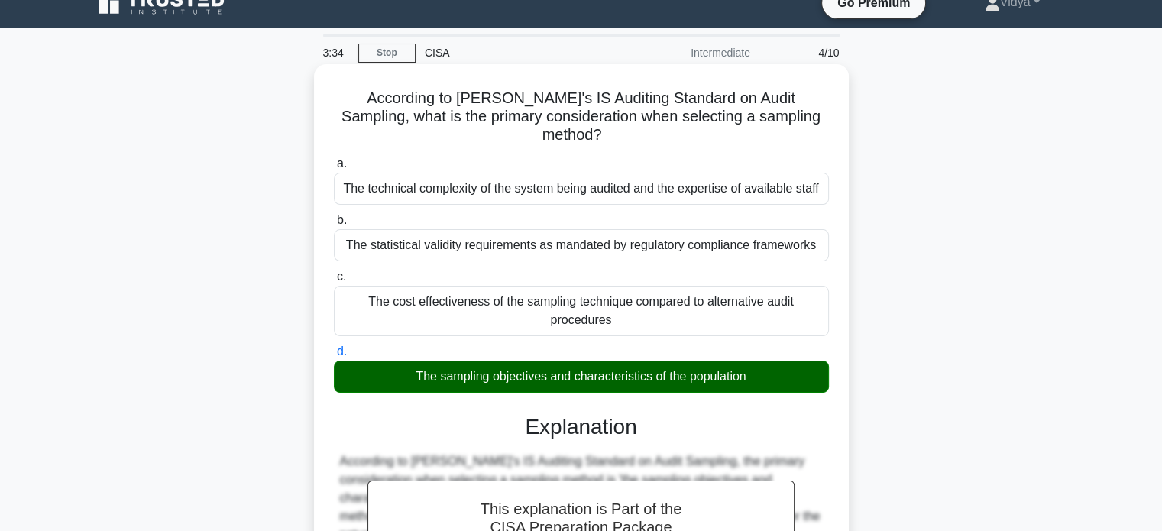
scroll to position [391, 0]
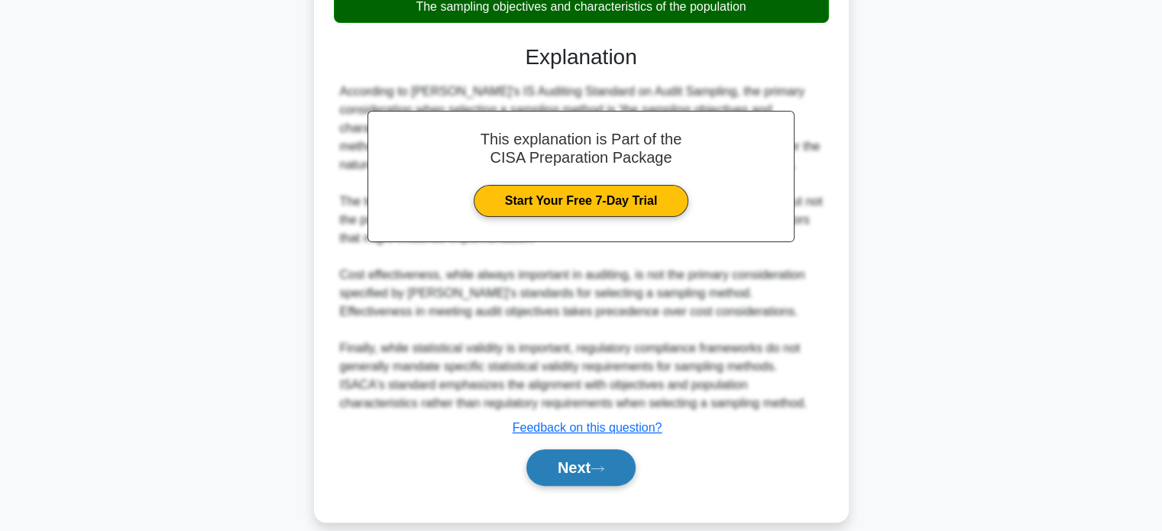
click at [622, 449] on button "Next" at bounding box center [580, 467] width 109 height 37
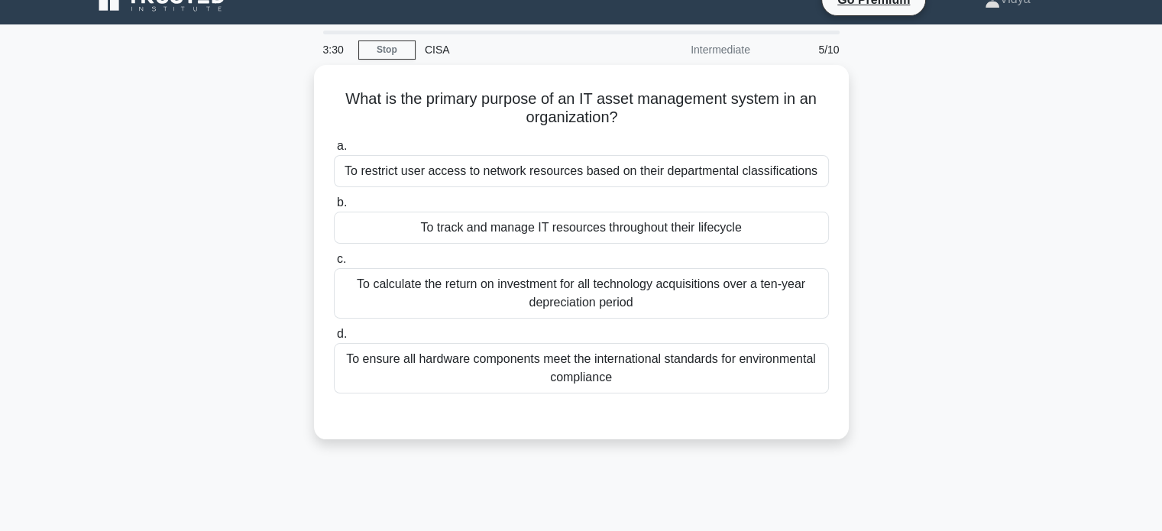
scroll to position [28, 0]
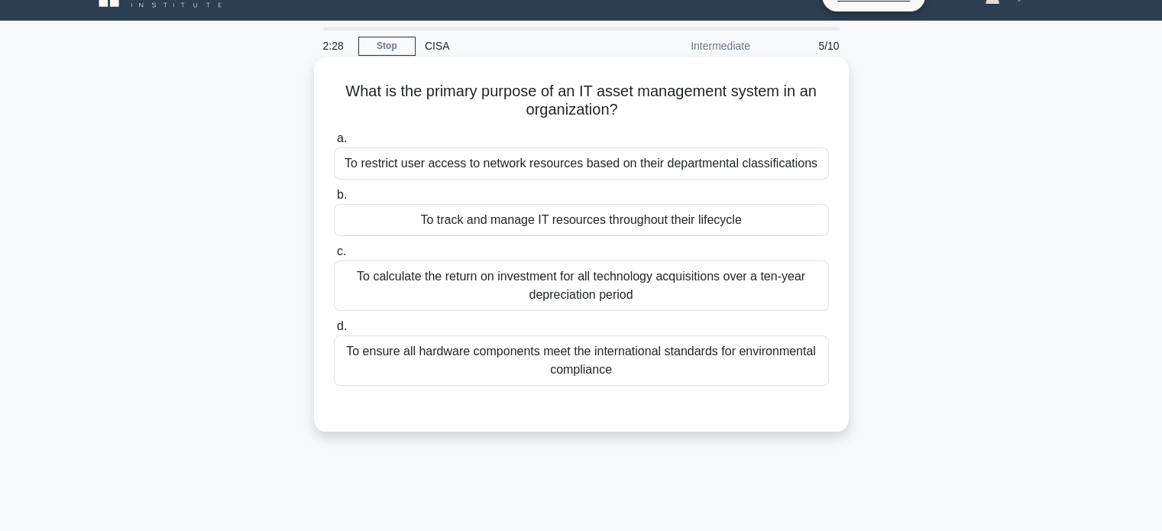
click at [771, 225] on div "To track and manage IT resources throughout their lifecycle" at bounding box center [581, 220] width 495 height 32
click at [334, 200] on input "b. To track and manage IT resources throughout their lifecycle" at bounding box center [334, 195] width 0 height 10
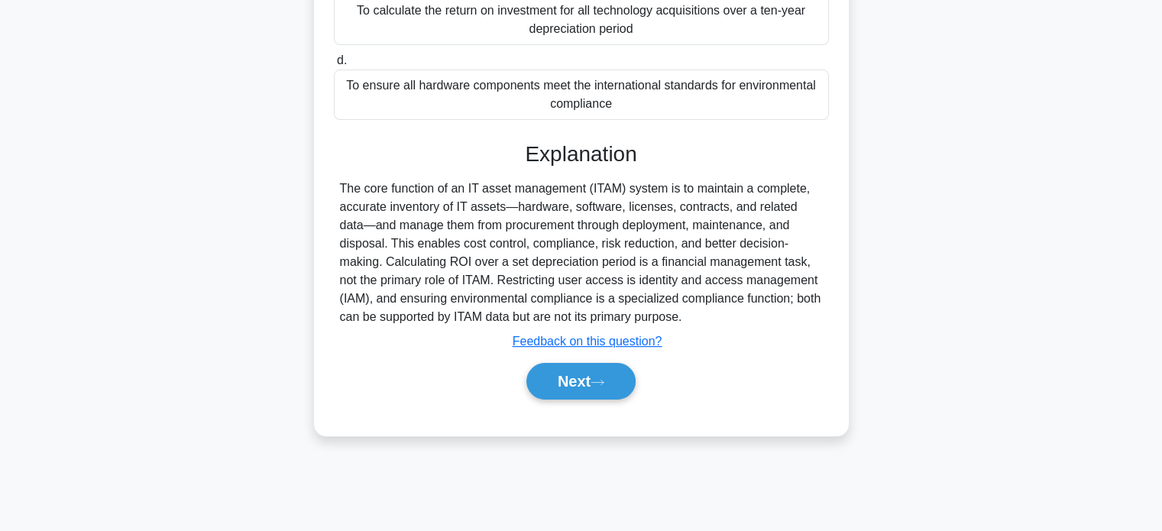
scroll to position [293, 0]
click at [602, 387] on button "Next" at bounding box center [580, 382] width 109 height 37
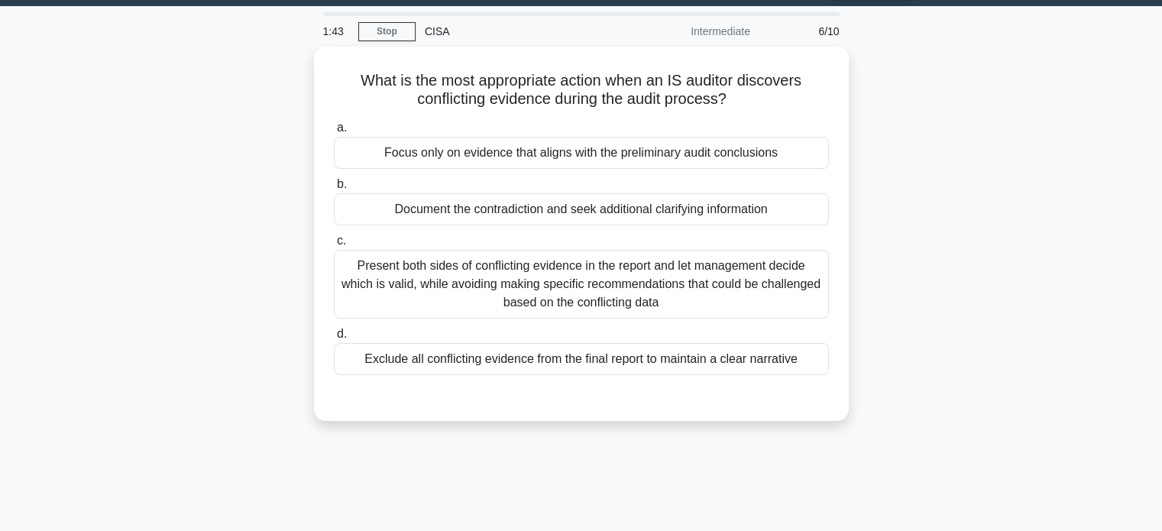
scroll to position [44, 0]
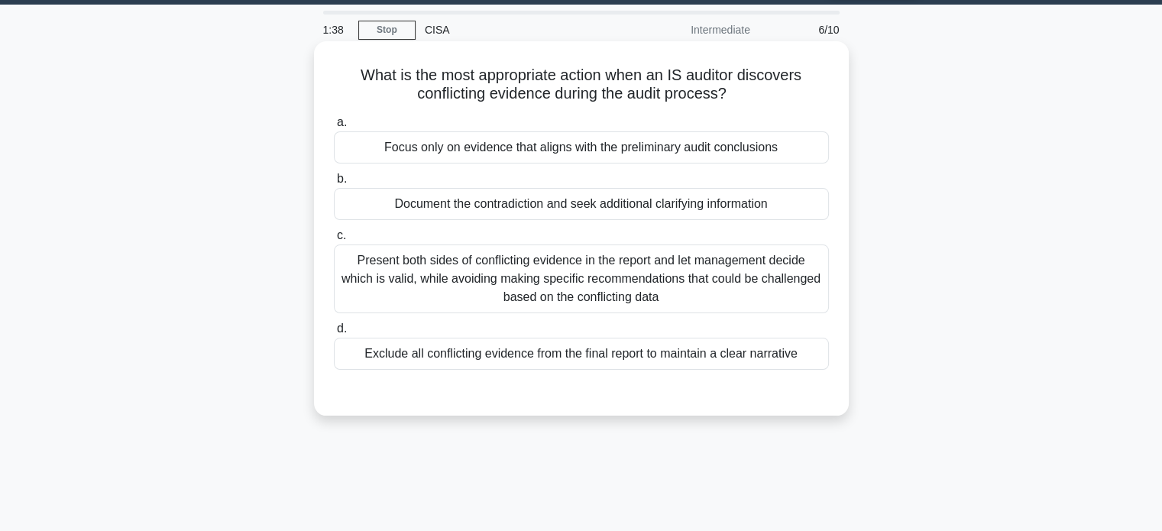
click at [666, 209] on div "Document the contradiction and seek additional clarifying information" at bounding box center [581, 204] width 495 height 32
click at [334, 184] on input "b. Document the contradiction and seek additional clarifying information" at bounding box center [334, 179] width 0 height 10
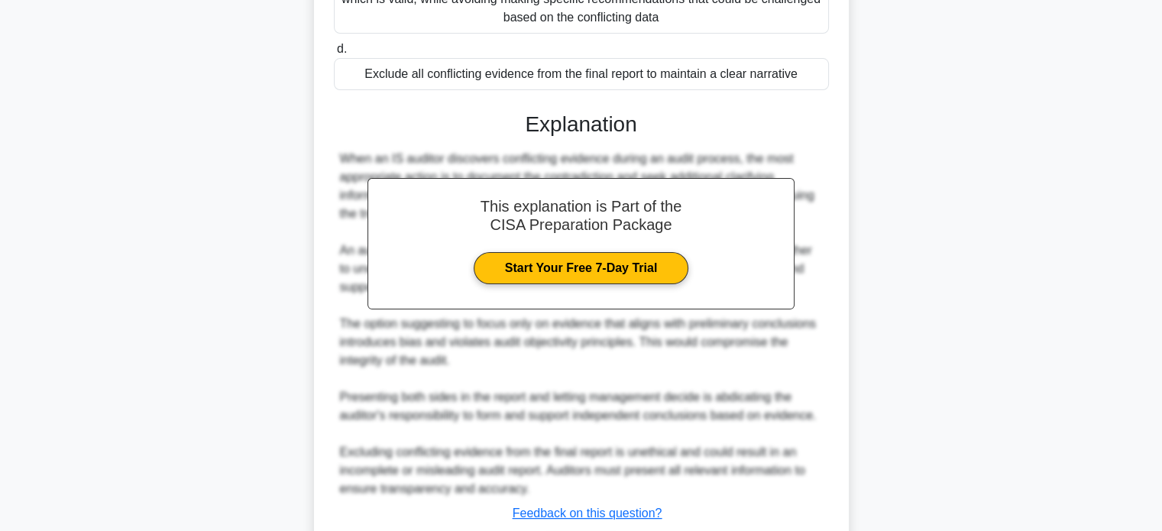
scroll to position [428, 0]
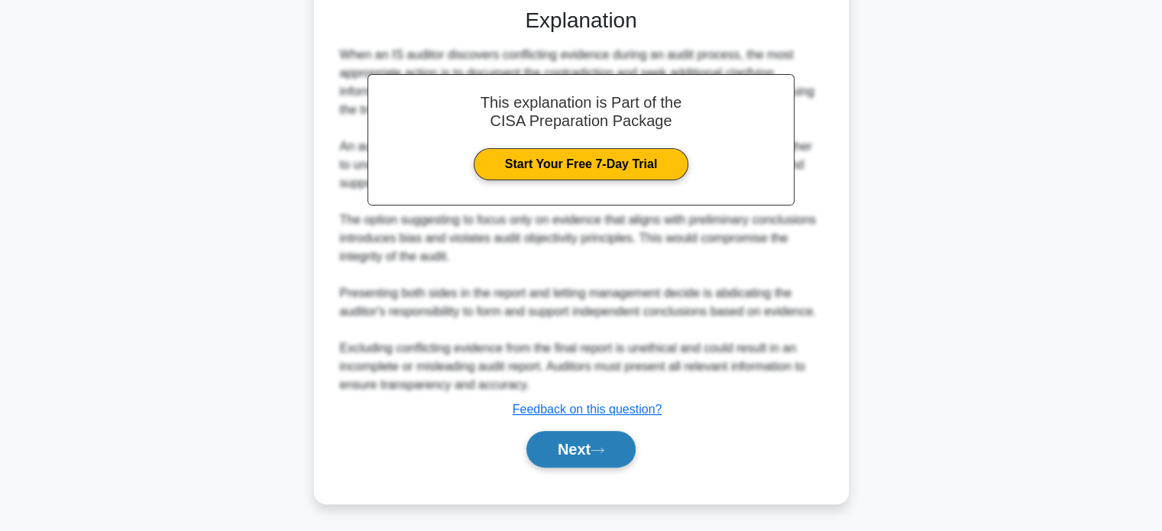
click at [582, 445] on button "Next" at bounding box center [580, 449] width 109 height 37
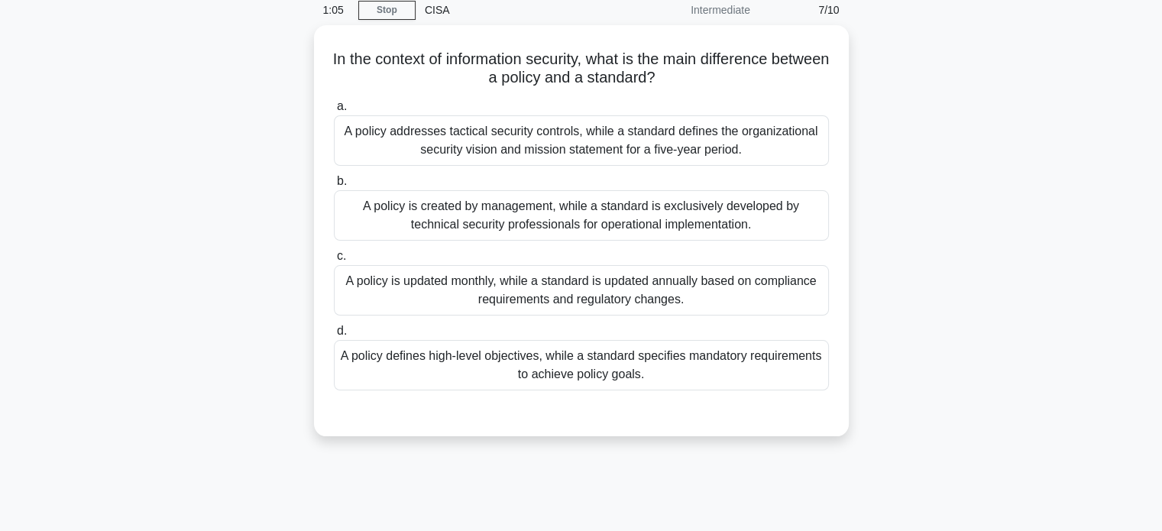
scroll to position [52, 0]
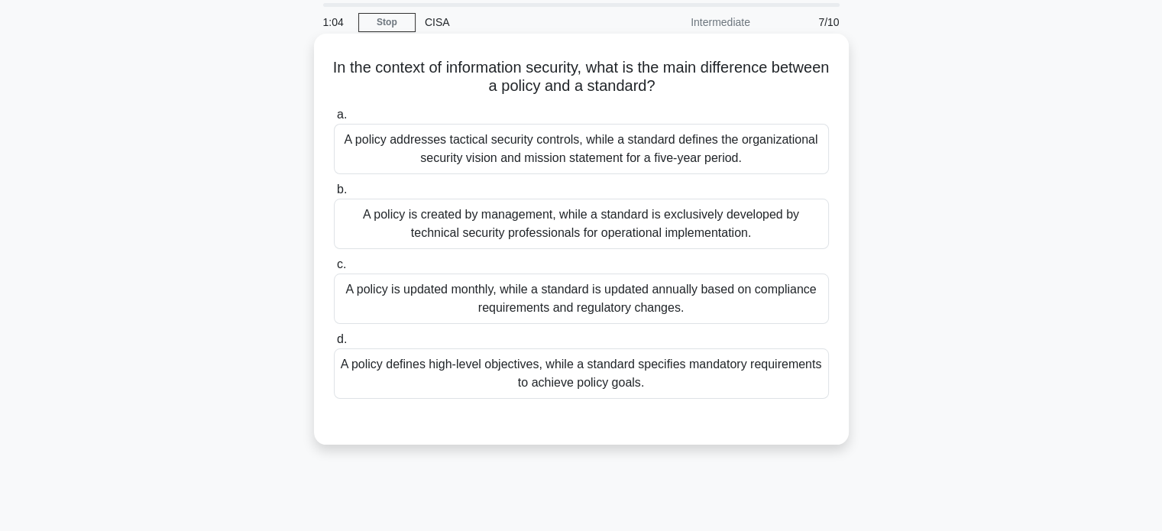
click at [605, 222] on div "A policy is created by management, while a standard is exclusively developed by…" at bounding box center [581, 224] width 495 height 50
click at [334, 195] on input "b. A policy is created by management, while a standard is exclusively developed…" at bounding box center [334, 190] width 0 height 10
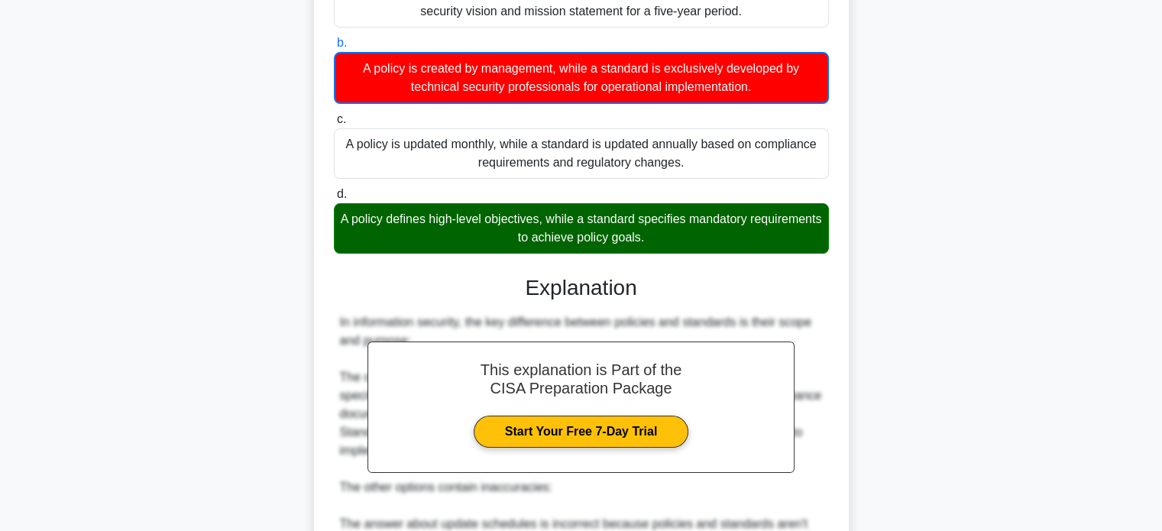
scroll to position [199, 0]
click at [724, 234] on div "A policy defines high-level objectives, while a standard specifies mandatory re…" at bounding box center [581, 228] width 495 height 50
click at [334, 199] on input "d. A policy defines high-level objectives, while a standard specifies mandatory…" at bounding box center [334, 195] width 0 height 10
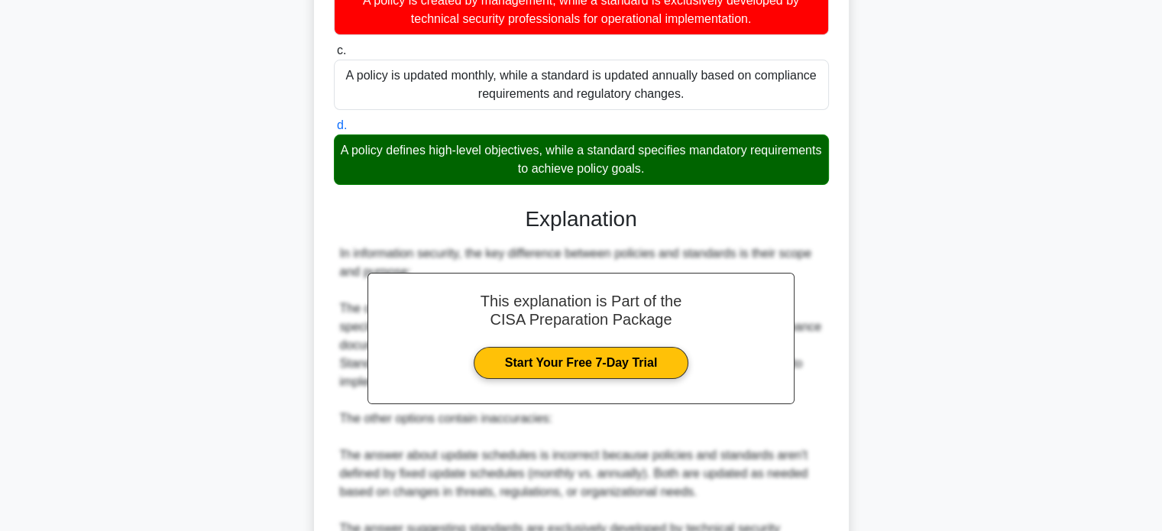
scroll to position [520, 0]
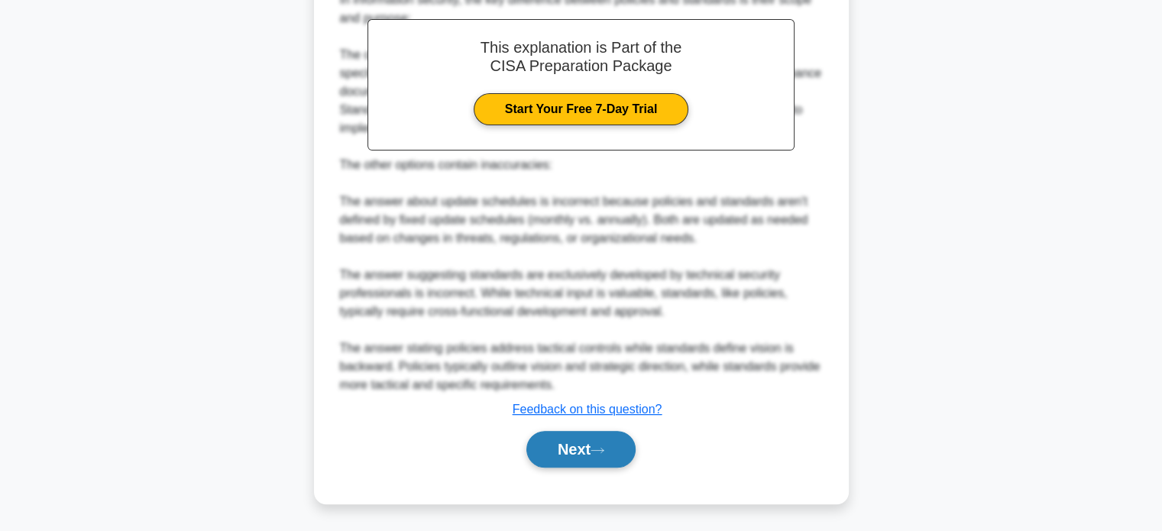
click at [603, 451] on icon at bounding box center [598, 450] width 14 height 8
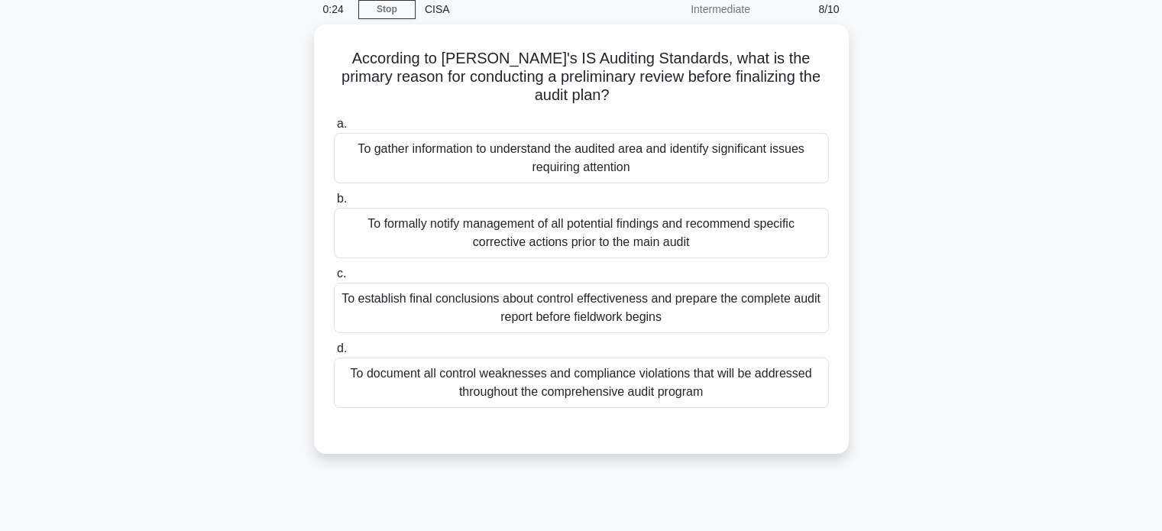
scroll to position [66, 0]
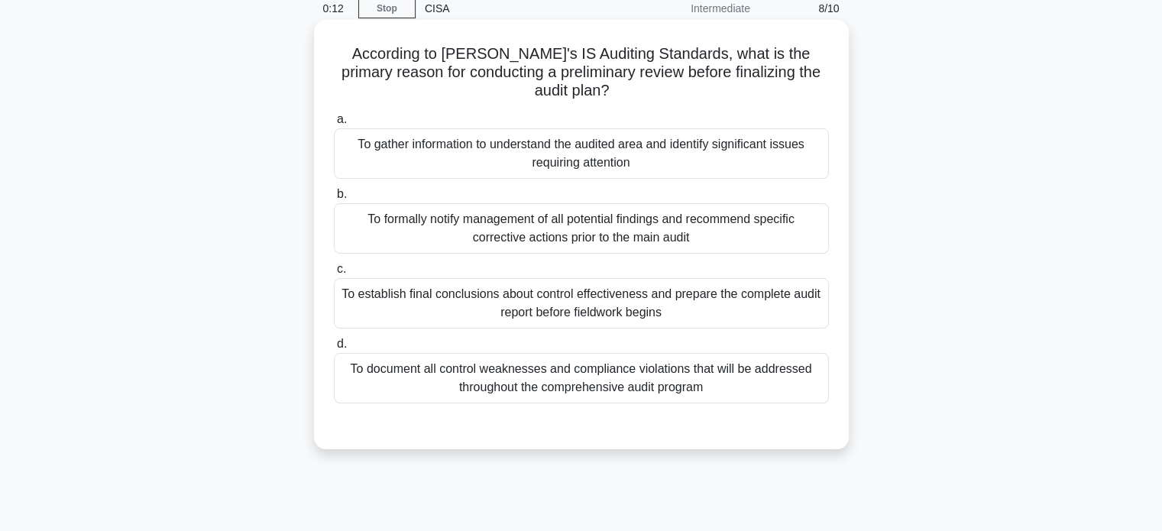
click at [733, 363] on div "To document all control weaknesses and compliance violations that will be addre…" at bounding box center [581, 378] width 495 height 50
click at [334, 349] on input "d. To document all control weaknesses and compliance violations that will be ad…" at bounding box center [334, 344] width 0 height 10
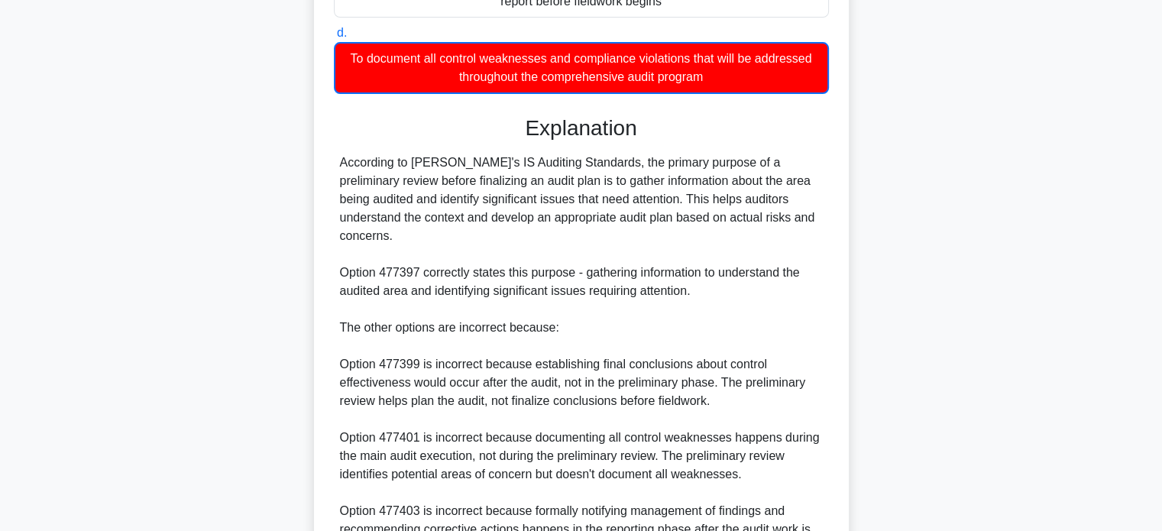
scroll to position [503, 0]
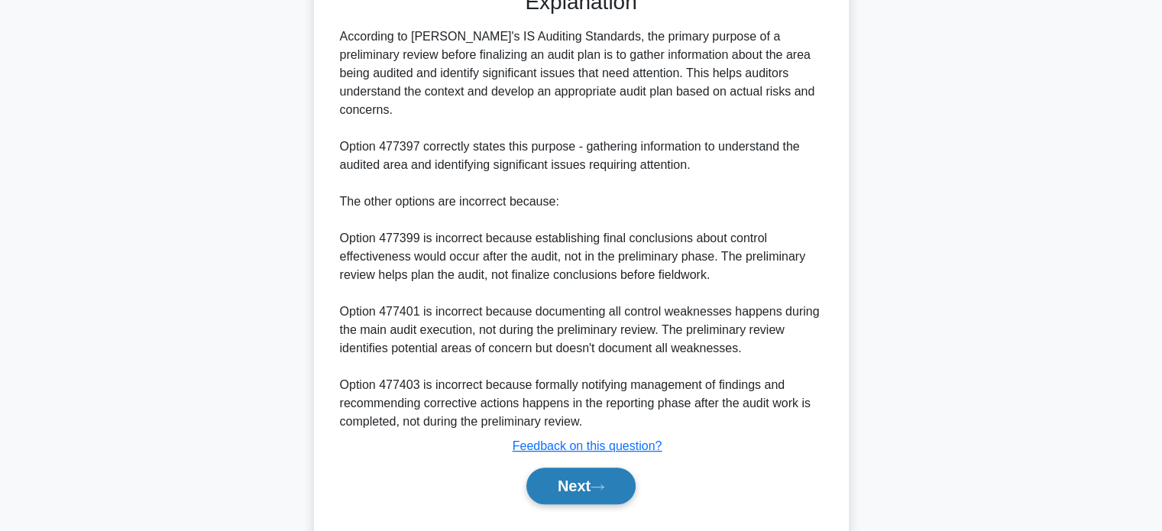
click at [590, 468] on button "Next" at bounding box center [580, 486] width 109 height 37
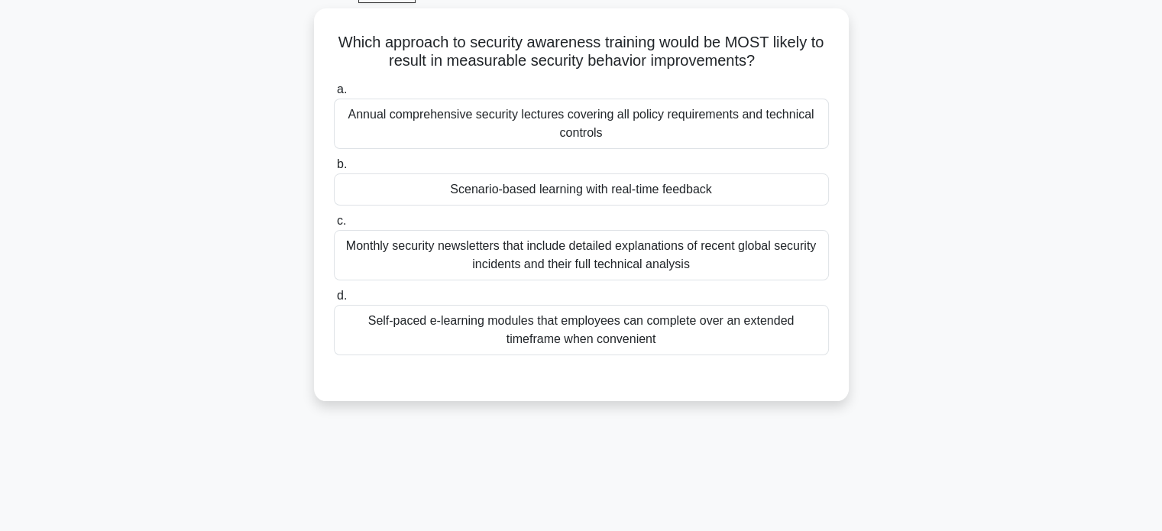
scroll to position [77, 0]
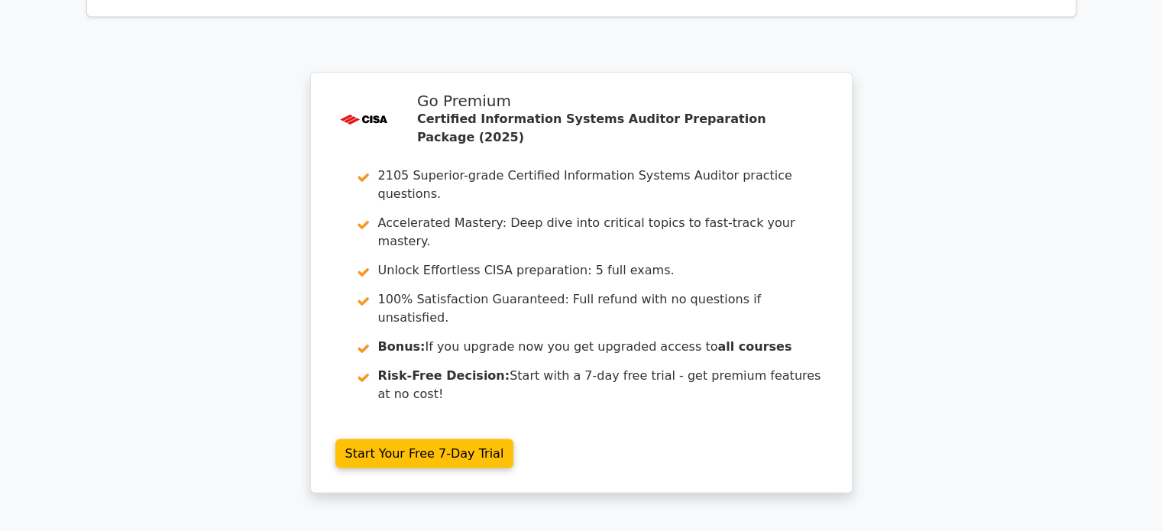
scroll to position [2565, 0]
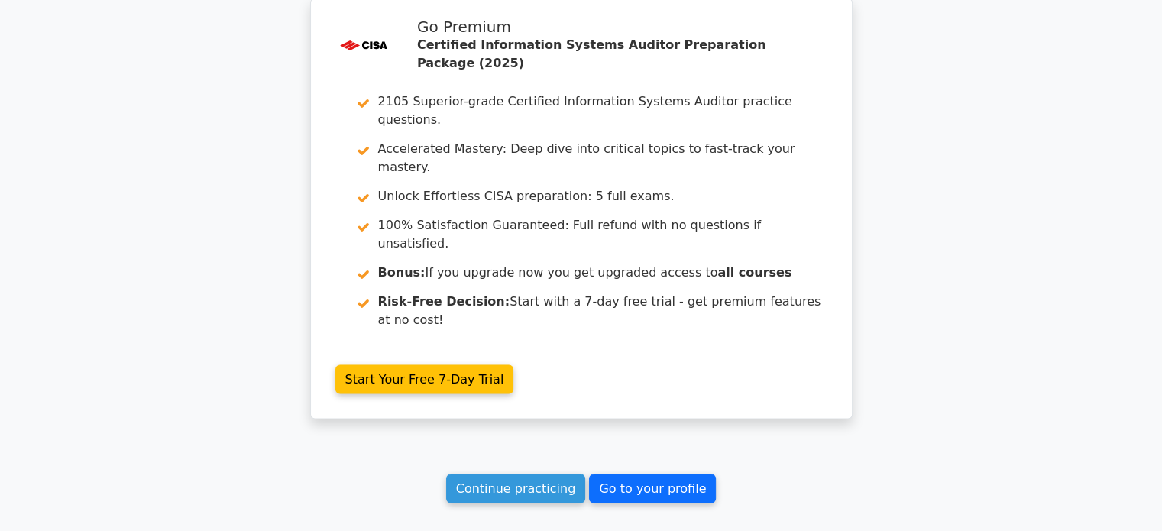
click at [663, 474] on link "Go to your profile" at bounding box center [652, 488] width 127 height 29
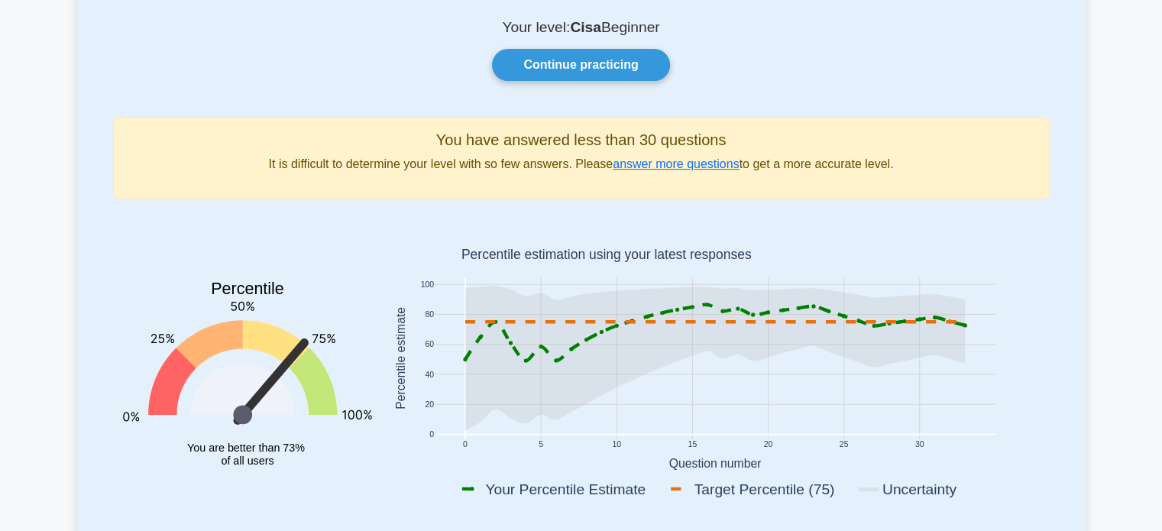
scroll to position [104, 0]
